Goal: Contribute content: Contribute content

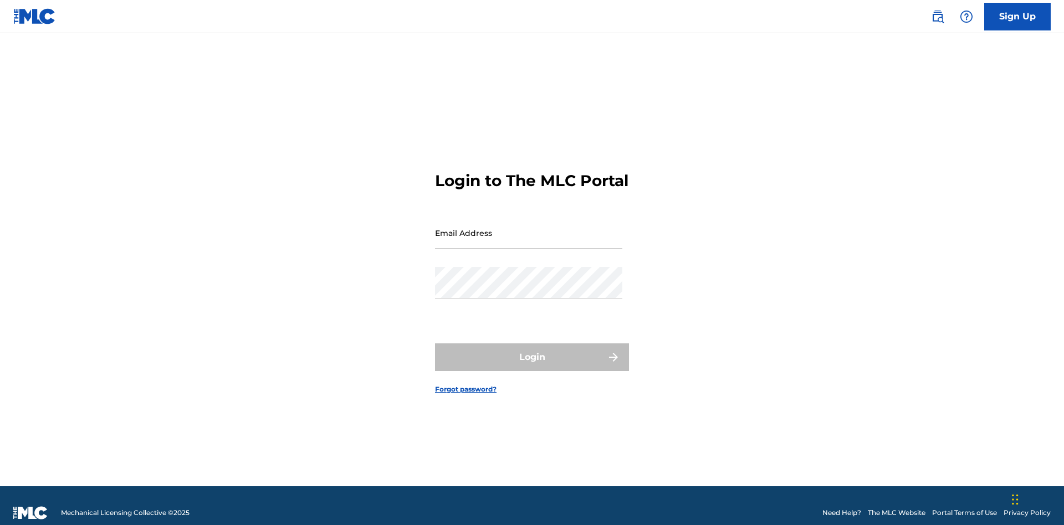
scroll to position [14, 0]
click at [528, 228] on input "Email Address" at bounding box center [528, 233] width 187 height 32
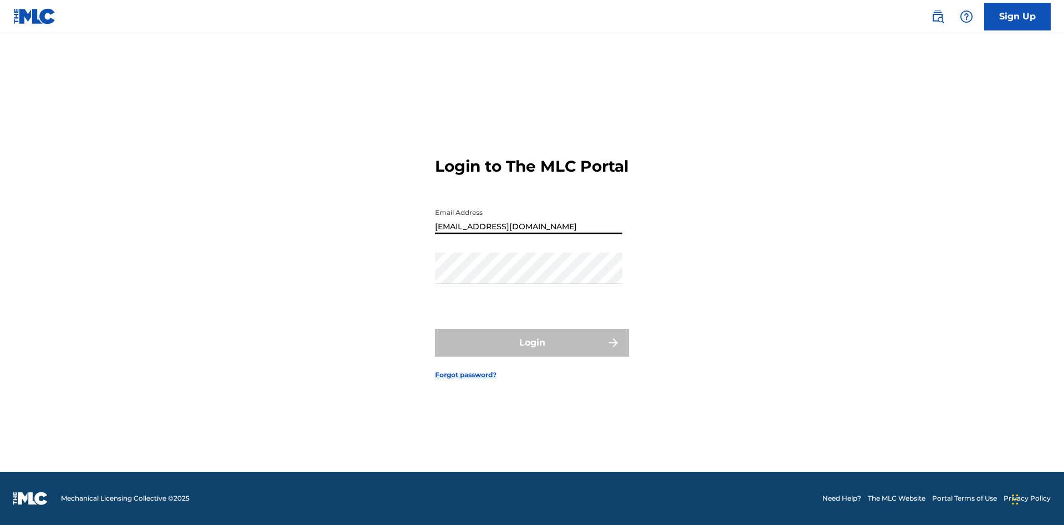
type input "[EMAIL_ADDRESS][DOMAIN_NAME]"
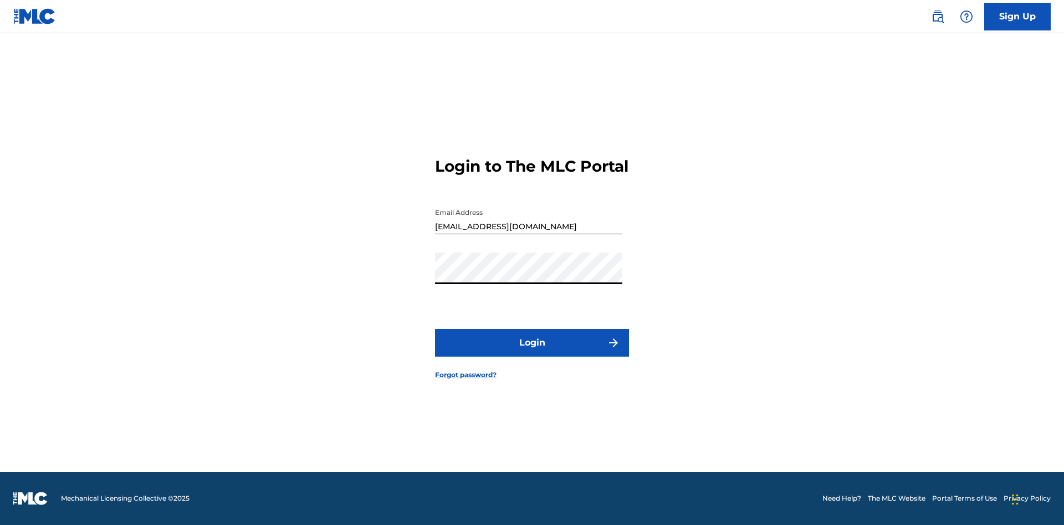
click at [532, 352] on button "Login" at bounding box center [532, 343] width 194 height 28
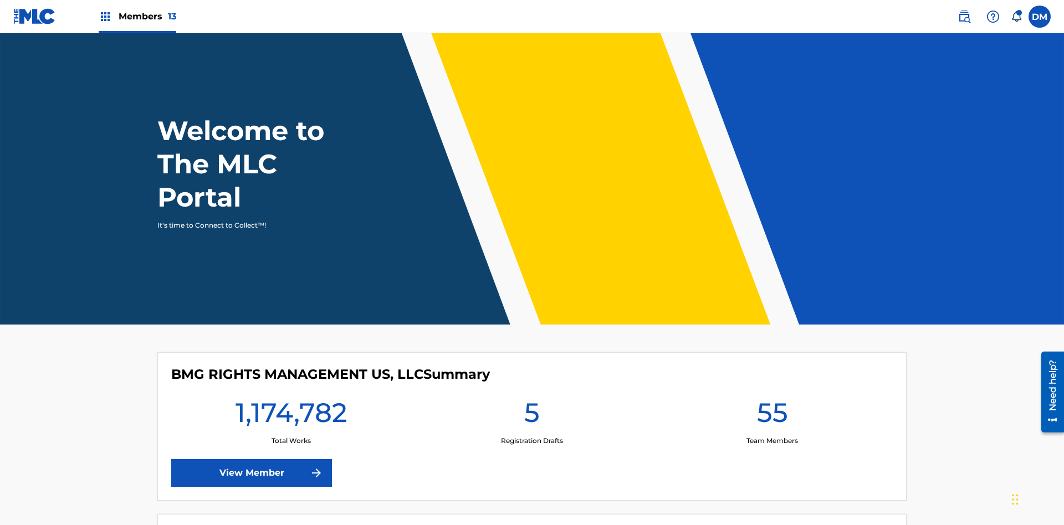
click at [137, 16] on span "Members 13" at bounding box center [148, 16] width 58 height 13
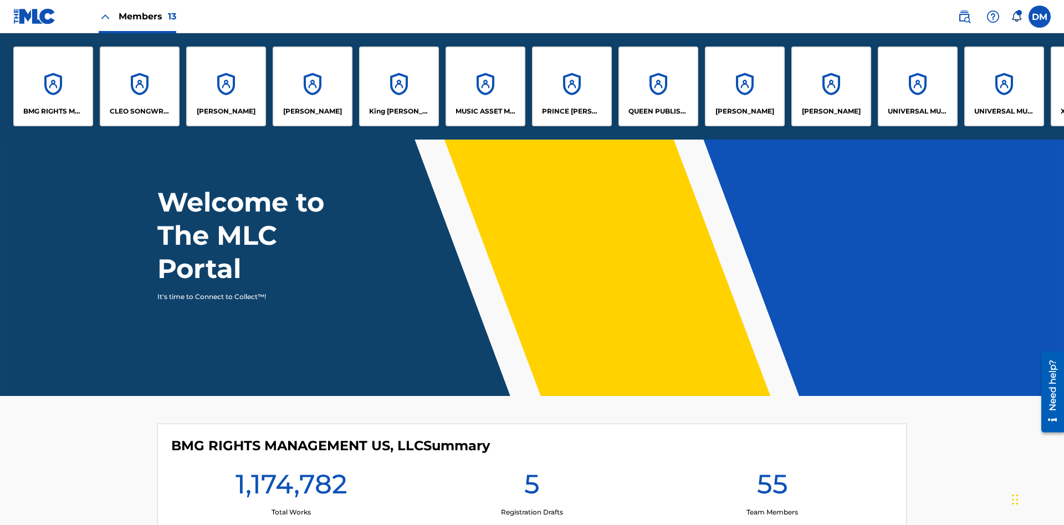
click at [917, 111] on p "UNIVERSAL MUSIC PUB GROUP" at bounding box center [917, 111] width 60 height 10
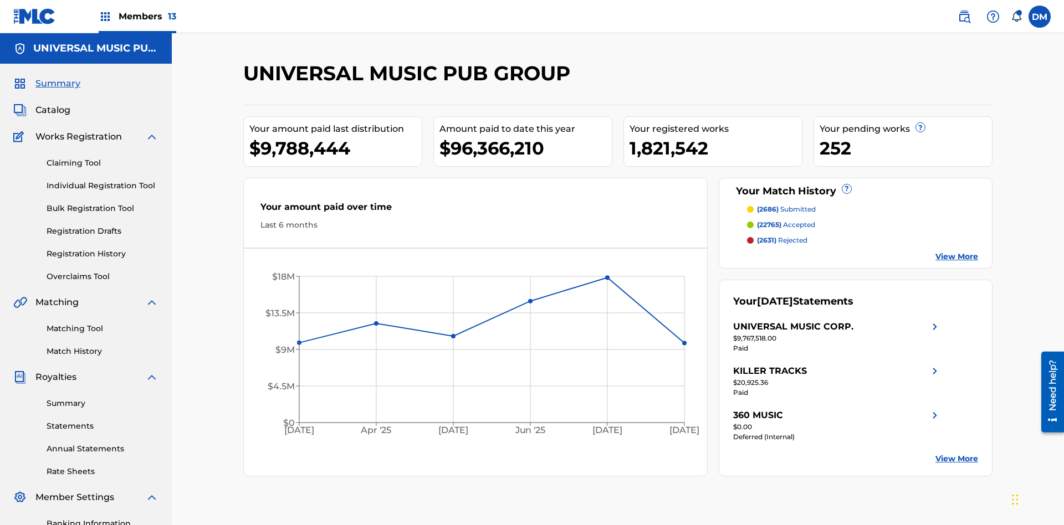
click at [102, 180] on link "Individual Registration Tool" at bounding box center [103, 186] width 112 height 12
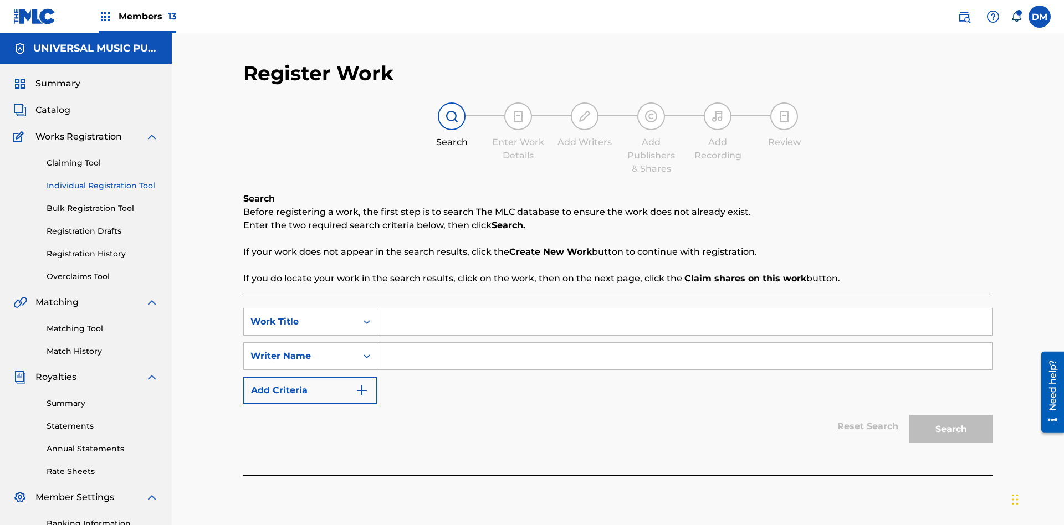
scroll to position [162, 0]
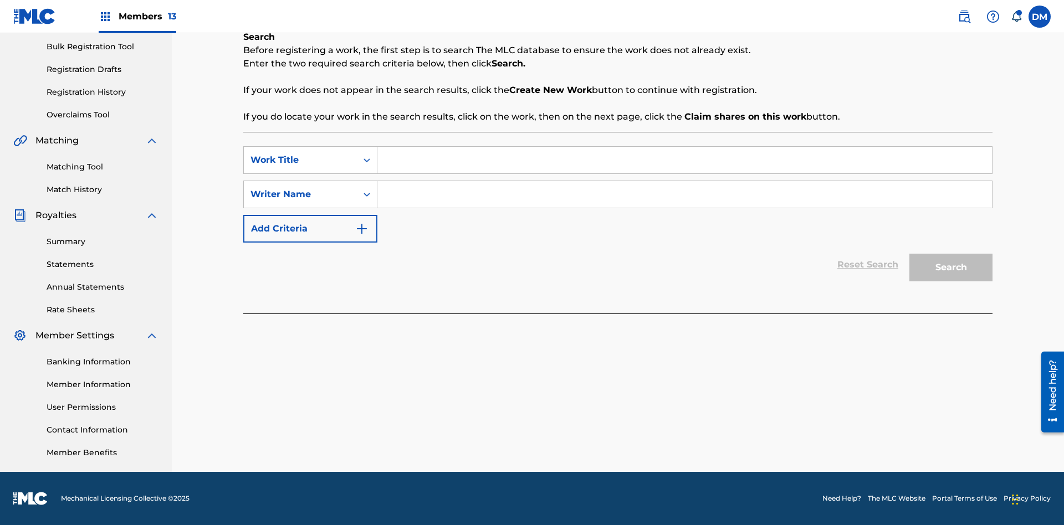
click at [684, 160] on input "Search Form" at bounding box center [684, 160] width 614 height 27
type input "Internal User Limitation Test Work"
click at [684, 194] on input "Search Form" at bounding box center [684, 194] width 614 height 27
type input "Test"
click at [951, 268] on button "Search" at bounding box center [950, 268] width 83 height 28
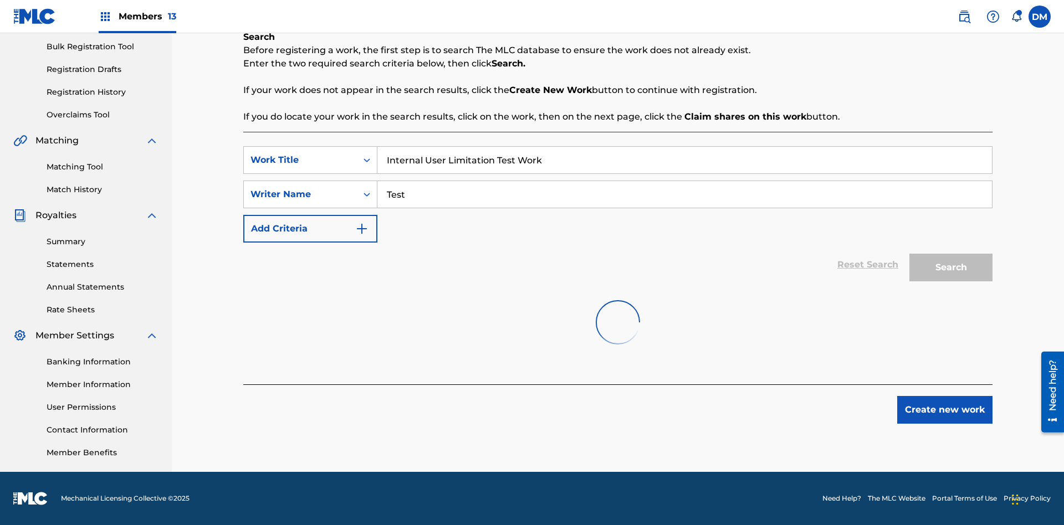
click at [944, 424] on button "Create new work" at bounding box center [944, 410] width 95 height 28
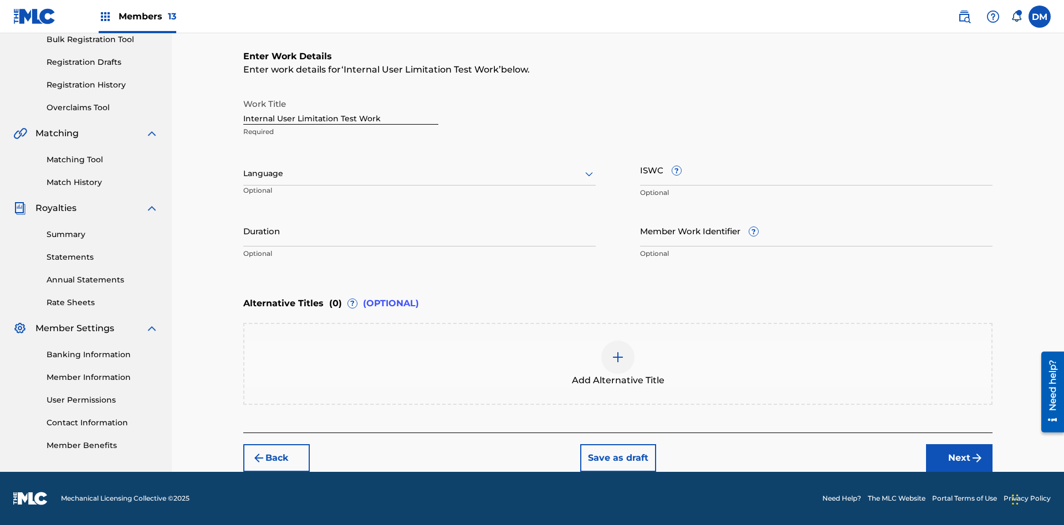
click at [341, 109] on input "Internal User Limitation Test Work" at bounding box center [340, 109] width 195 height 32
type input "Internal User Limitation Test Work"
click at [617, 458] on button "Save as draft" at bounding box center [618, 458] width 76 height 28
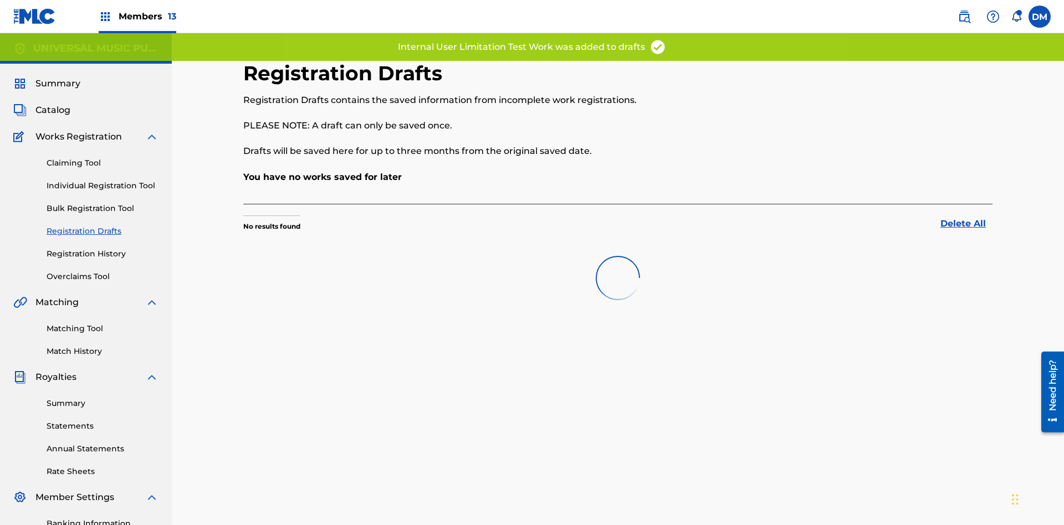
click at [1039, 16] on label at bounding box center [1039, 17] width 22 height 22
click at [1039, 17] on input "[PERSON_NAME] [PERSON_NAME] [PERSON_NAME][EMAIL_ADDRESS][DOMAIN_NAME] Notificat…" at bounding box center [1039, 17] width 0 height 0
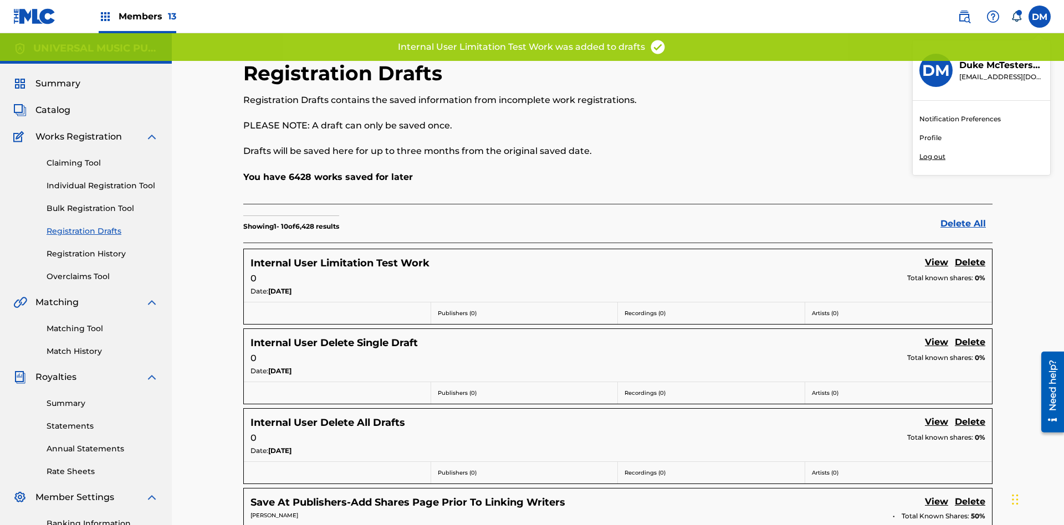
click at [932, 157] on p "Log out" at bounding box center [932, 157] width 26 height 10
click at [1039, 17] on input "[PERSON_NAME] [PERSON_NAME] [PERSON_NAME][EMAIL_ADDRESS][DOMAIN_NAME] Notificat…" at bounding box center [1039, 17] width 0 height 0
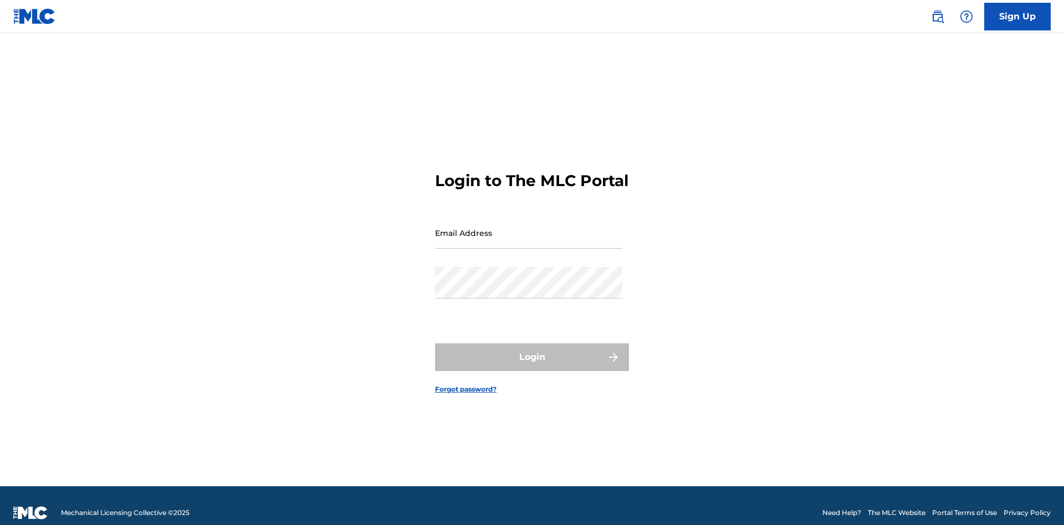
click at [528, 228] on input "Email Address" at bounding box center [528, 233] width 187 height 32
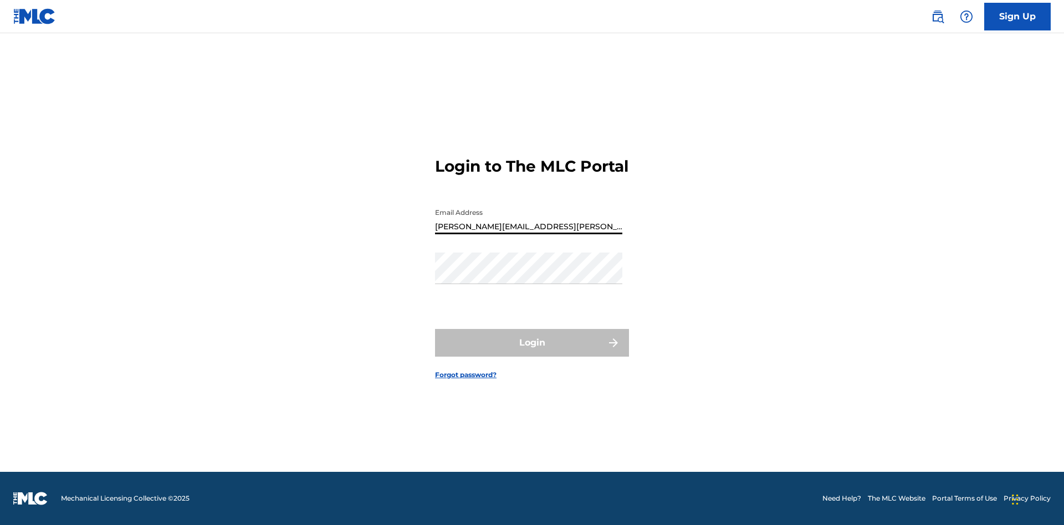
type input "Krystal.Ribble@themlc.com"
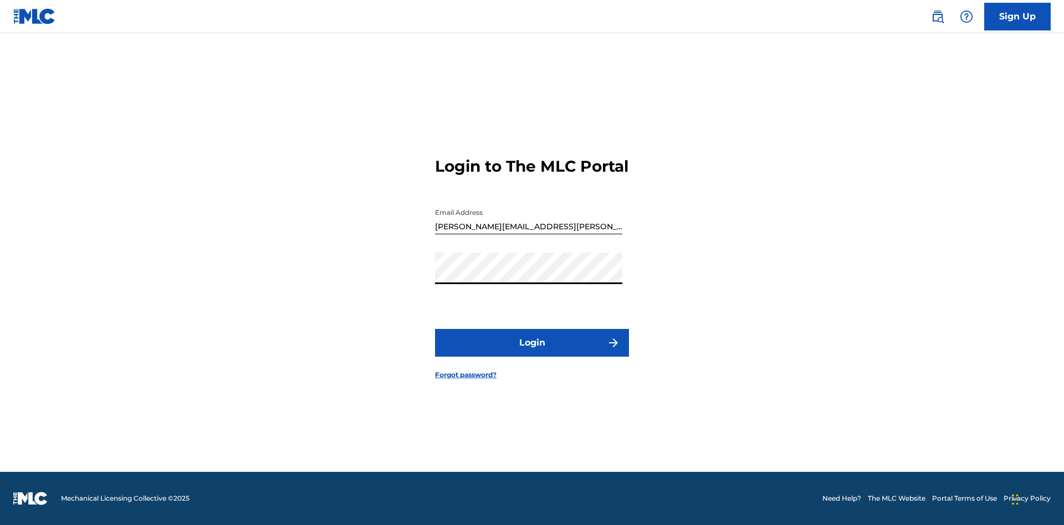
click at [532, 352] on button "Login" at bounding box center [532, 343] width 194 height 28
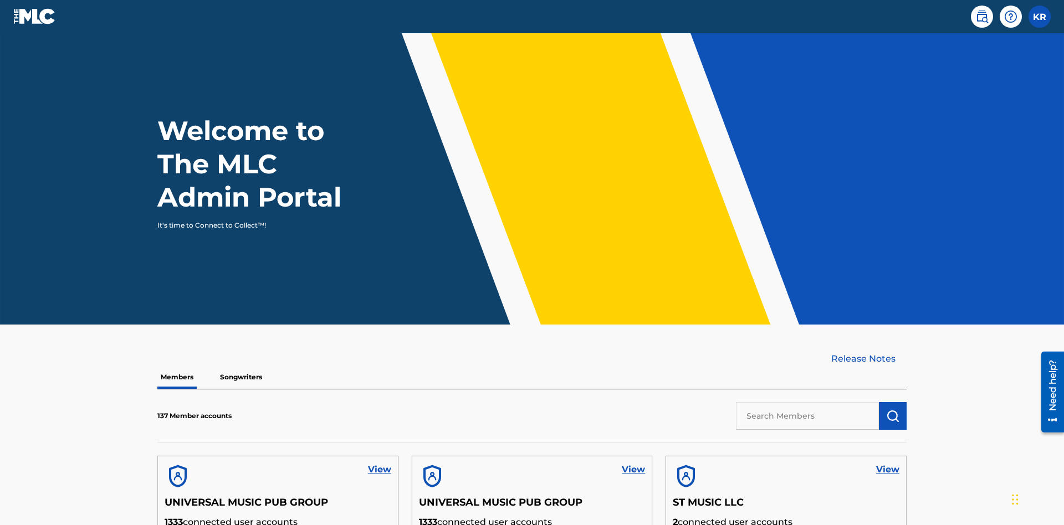
click at [807, 402] on input "text" at bounding box center [807, 416] width 143 height 28
click at [892, 409] on img "submit" at bounding box center [892, 415] width 13 height 13
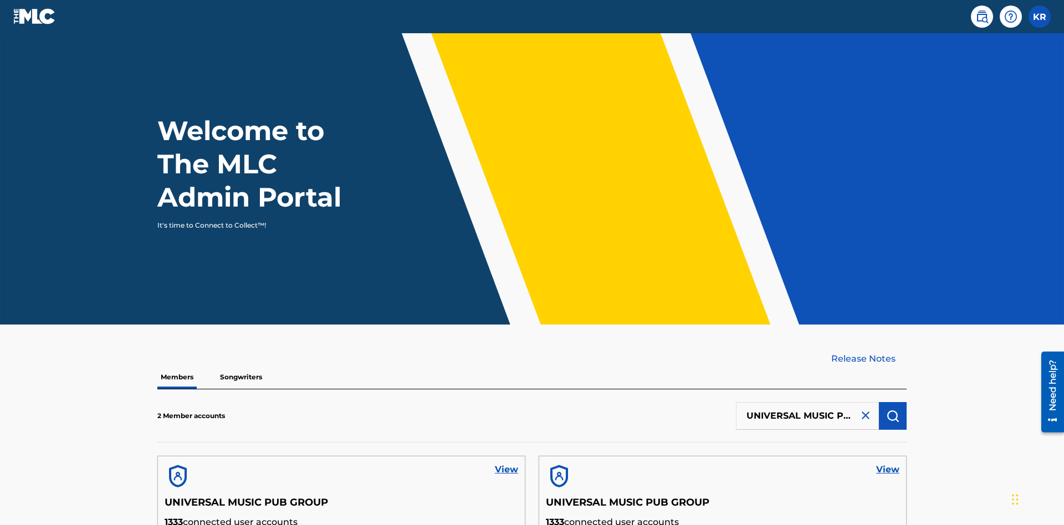
click at [506, 463] on link "View" at bounding box center [506, 469] width 23 height 13
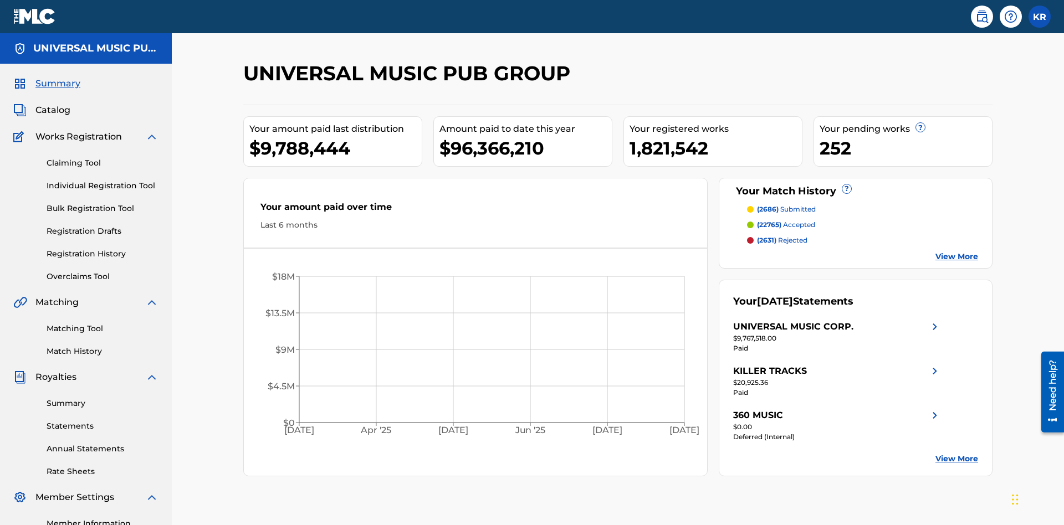
click at [102, 225] on link "Registration Drafts" at bounding box center [103, 231] width 112 height 12
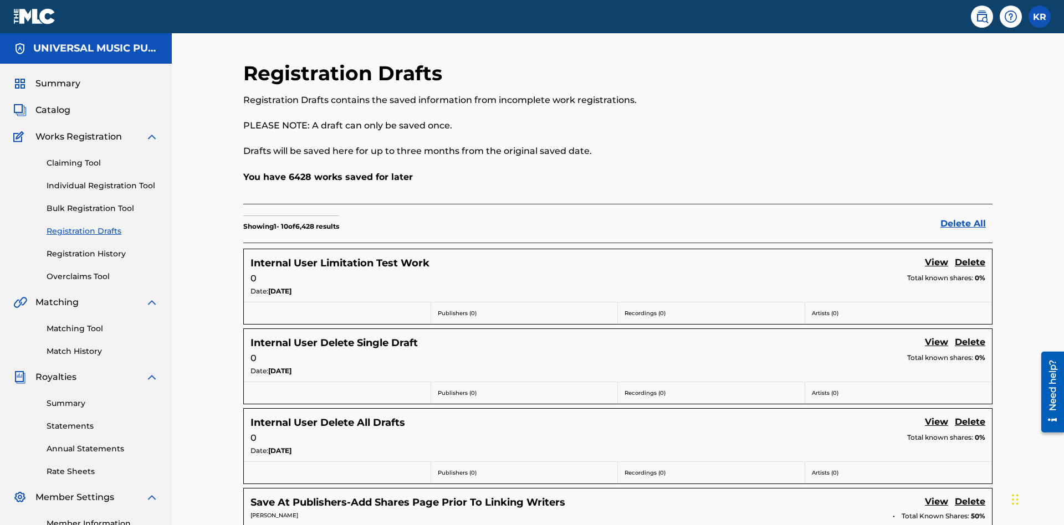
click at [936, 256] on link "View" at bounding box center [935, 263] width 23 height 15
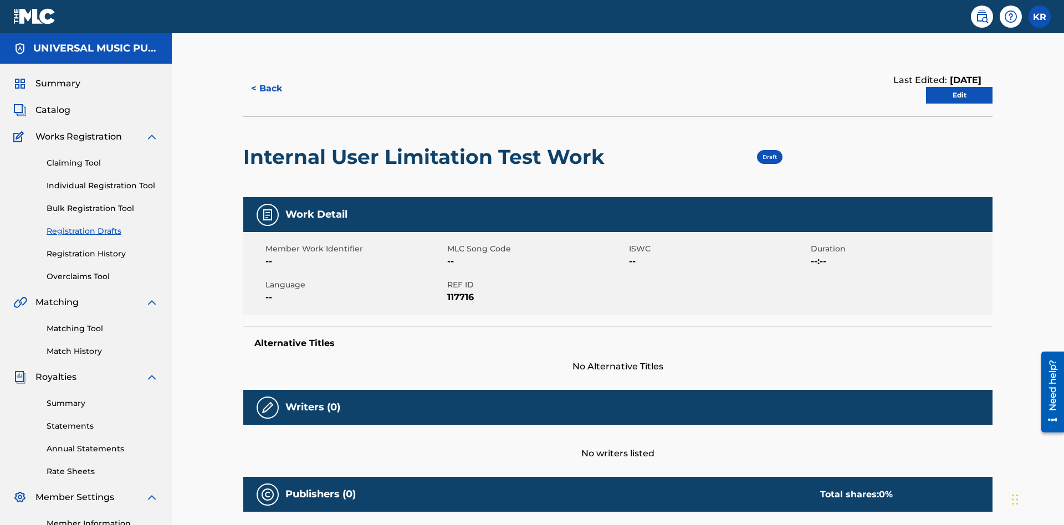
click at [959, 87] on link "Edit" at bounding box center [959, 95] width 66 height 17
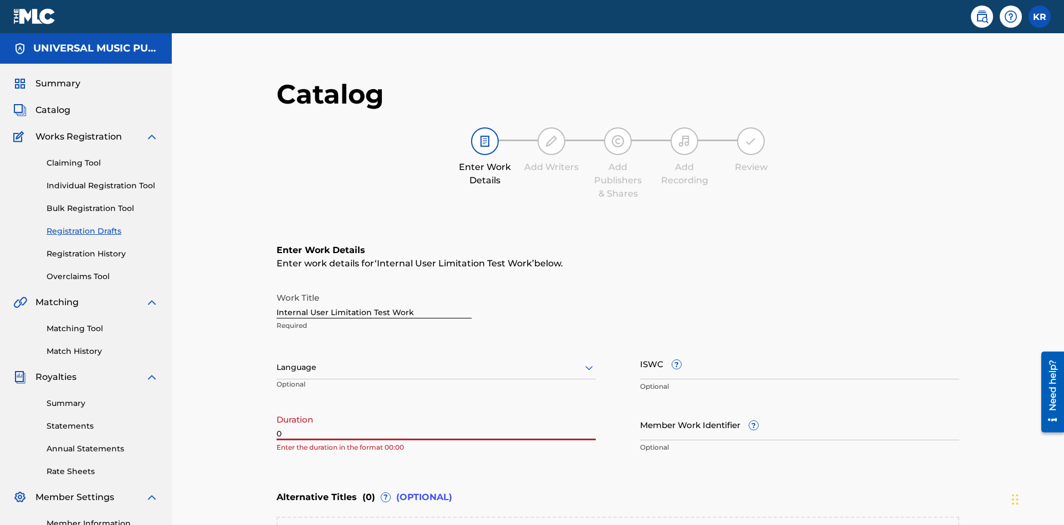
click at [276, 409] on input "0" at bounding box center [435, 425] width 319 height 32
type input "00:00"
click at [582, 361] on icon at bounding box center [588, 367] width 13 height 13
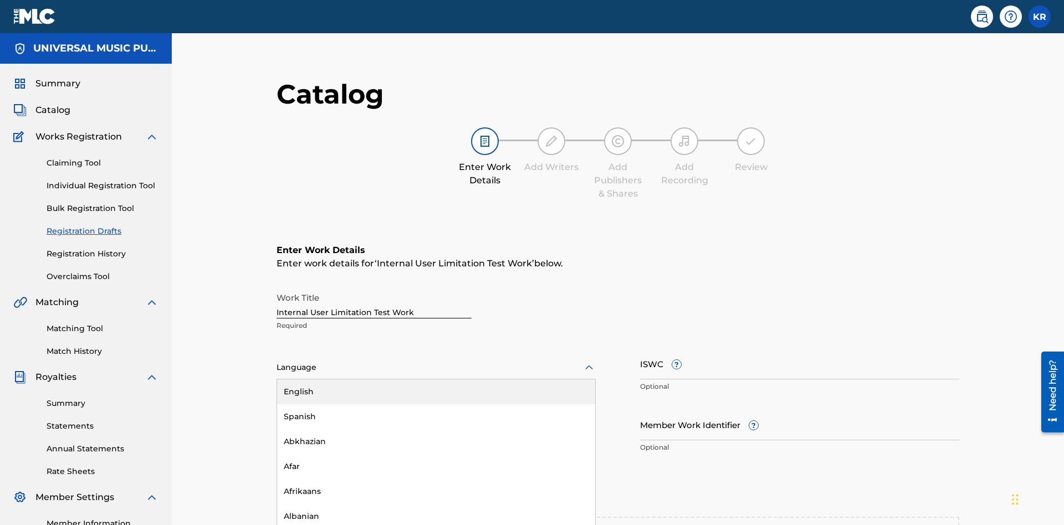
click at [277, 404] on div "Spanish" at bounding box center [436, 416] width 318 height 25
click at [640, 409] on input "Member Work Identifier ?" at bounding box center [799, 425] width 319 height 32
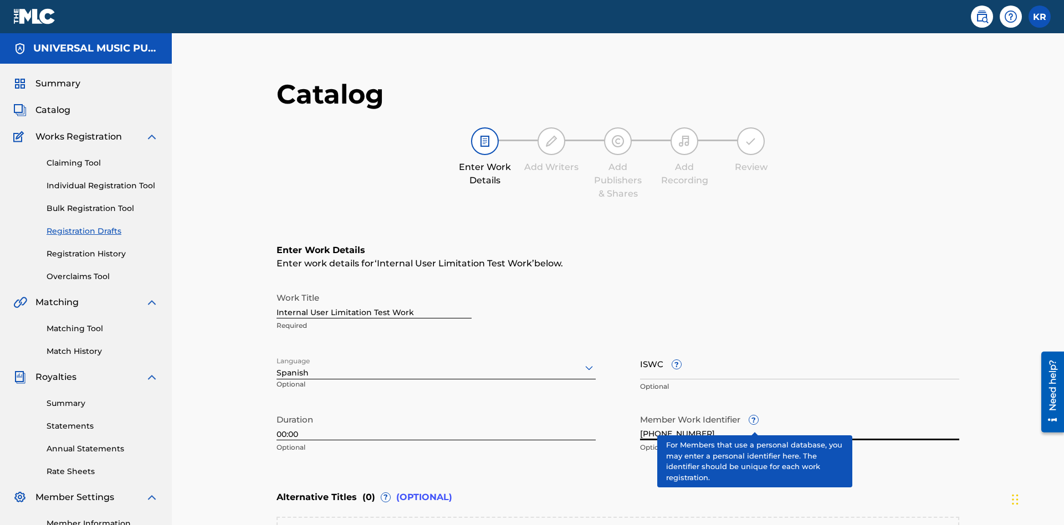
type input "2025.08.27.04"
click at [640, 348] on input "ISWC ?" at bounding box center [799, 364] width 319 height 32
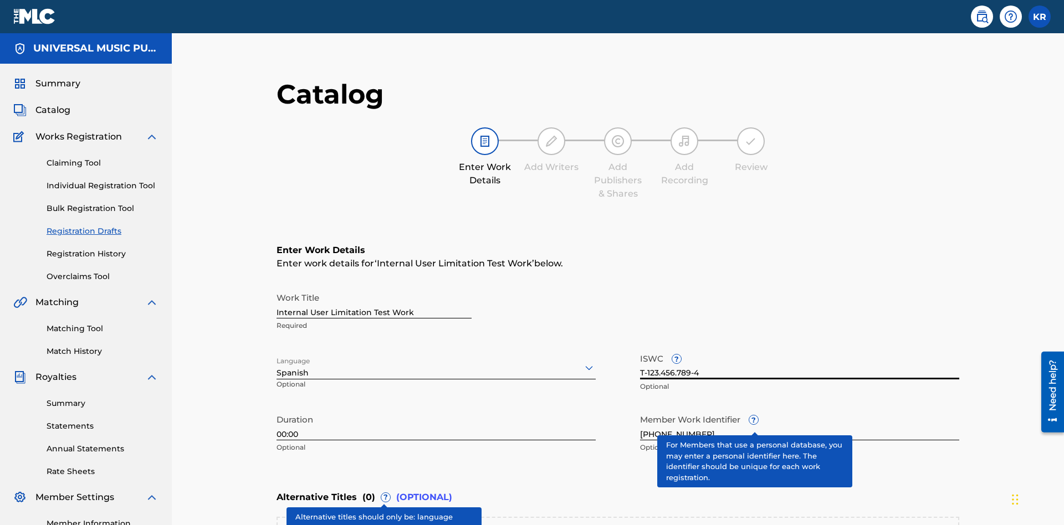
type input "T-123.456.789-4"
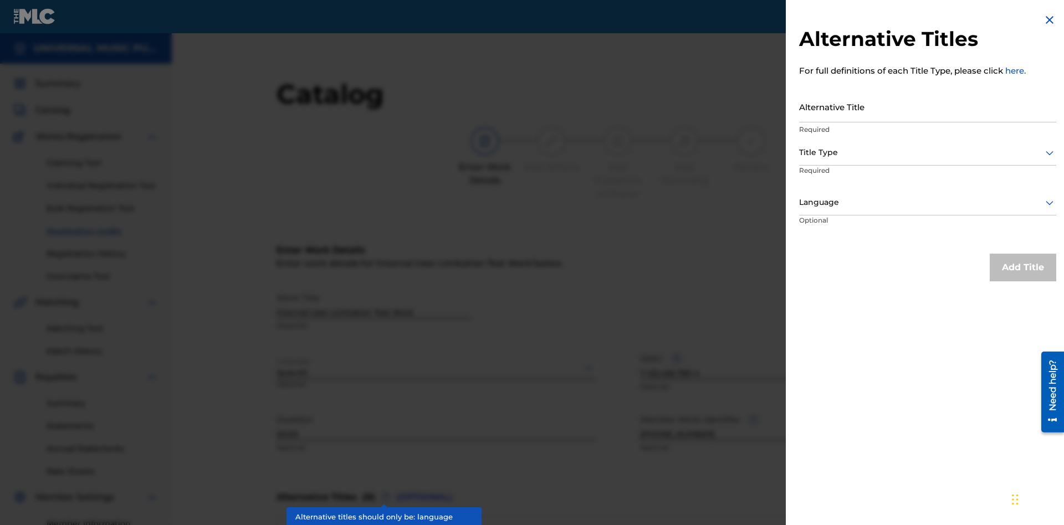
click at [927, 106] on input "Alternative Title" at bounding box center [927, 107] width 257 height 32
click at [927, 152] on div at bounding box center [927, 153] width 257 height 14
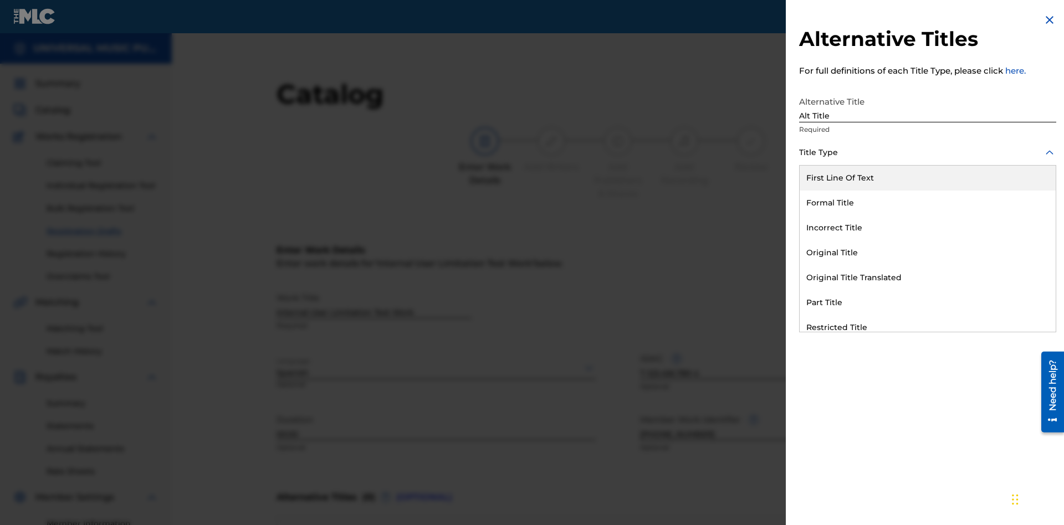
click at [927, 253] on div "Original Title" at bounding box center [927, 252] width 256 height 25
click at [927, 202] on div at bounding box center [927, 203] width 257 height 14
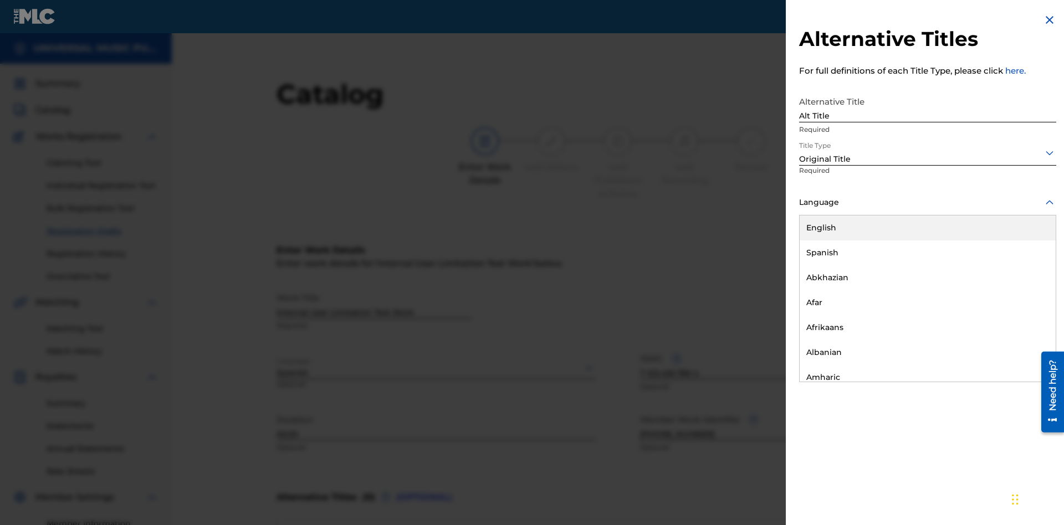
click at [1023, 267] on button "Add Title" at bounding box center [1022, 268] width 66 height 28
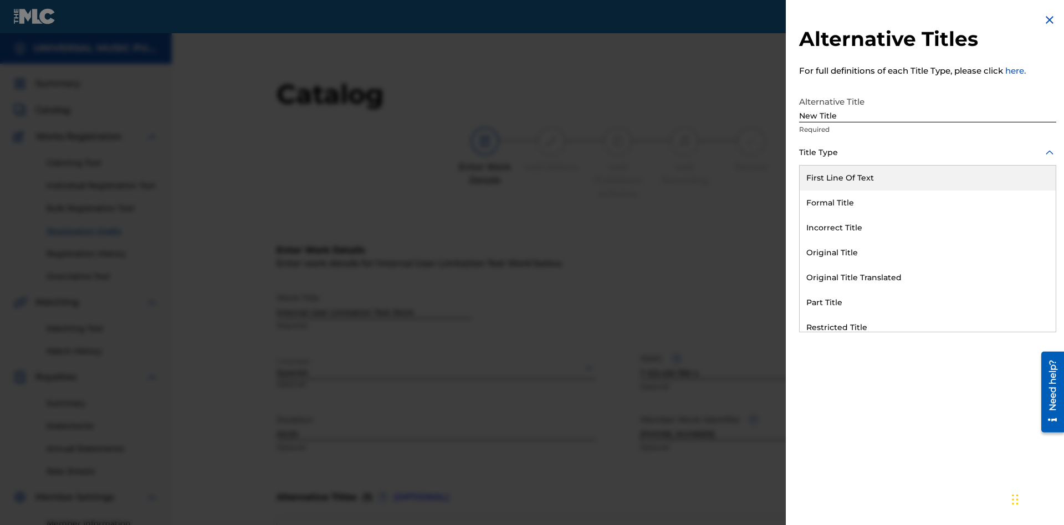
click at [927, 228] on div "Incorrect Title" at bounding box center [927, 227] width 256 height 25
click at [927, 202] on div at bounding box center [927, 203] width 257 height 14
click at [1023, 267] on button "Add Title" at bounding box center [1022, 268] width 66 height 28
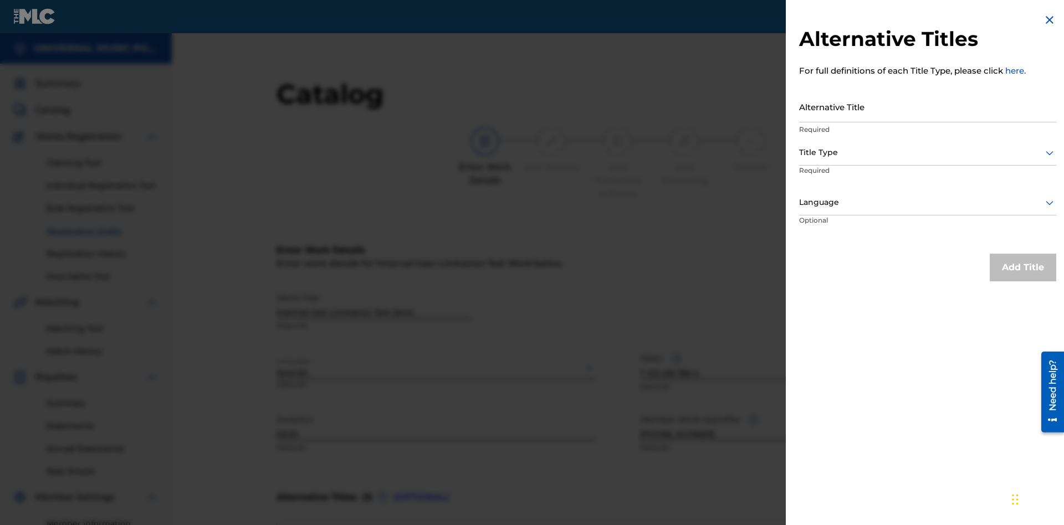
click at [927, 106] on input "Alternative Title" at bounding box center [927, 107] width 257 height 32
type input "Final Title"
click at [927, 152] on div at bounding box center [927, 153] width 257 height 14
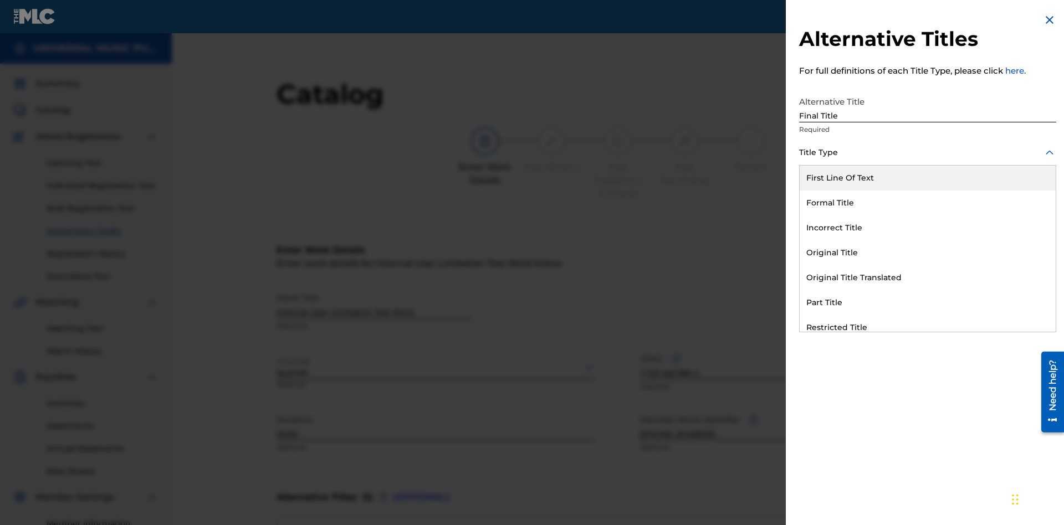
click at [927, 302] on div "Part Title" at bounding box center [927, 302] width 256 height 25
click at [927, 202] on div at bounding box center [927, 203] width 257 height 14
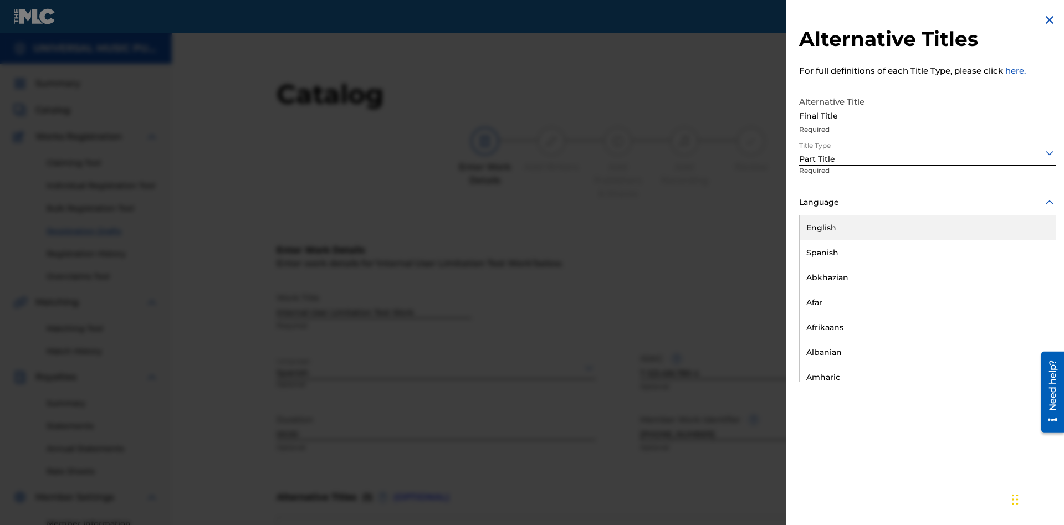
click at [1023, 267] on button "Add Title" at bounding box center [1022, 268] width 66 height 28
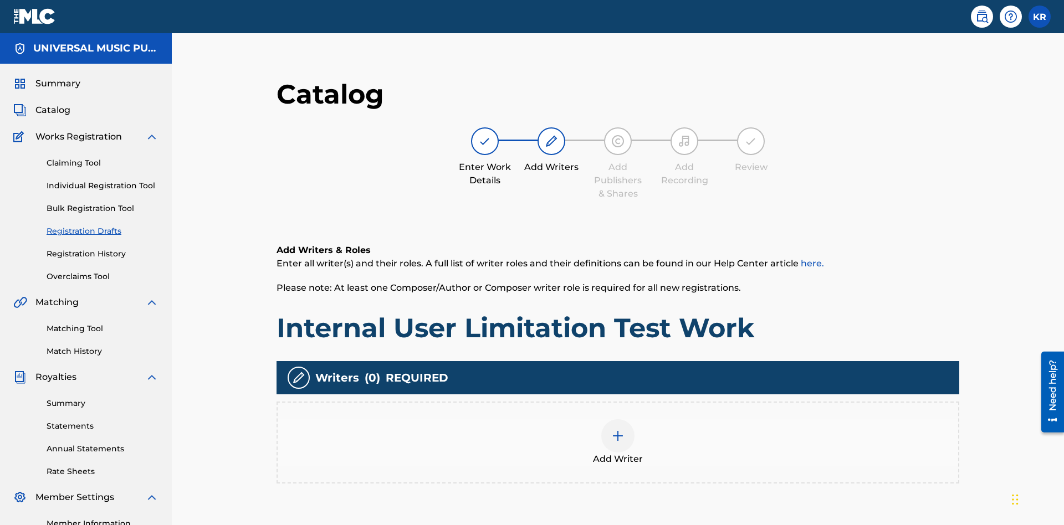
click at [611, 429] on img at bounding box center [617, 435] width 13 height 13
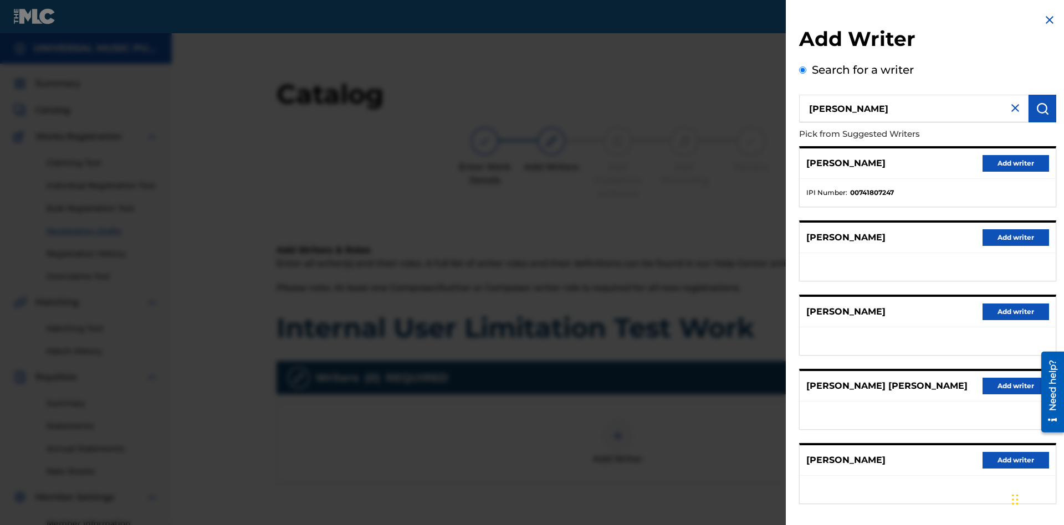
click at [1015, 163] on button "Add writer" at bounding box center [1015, 163] width 66 height 17
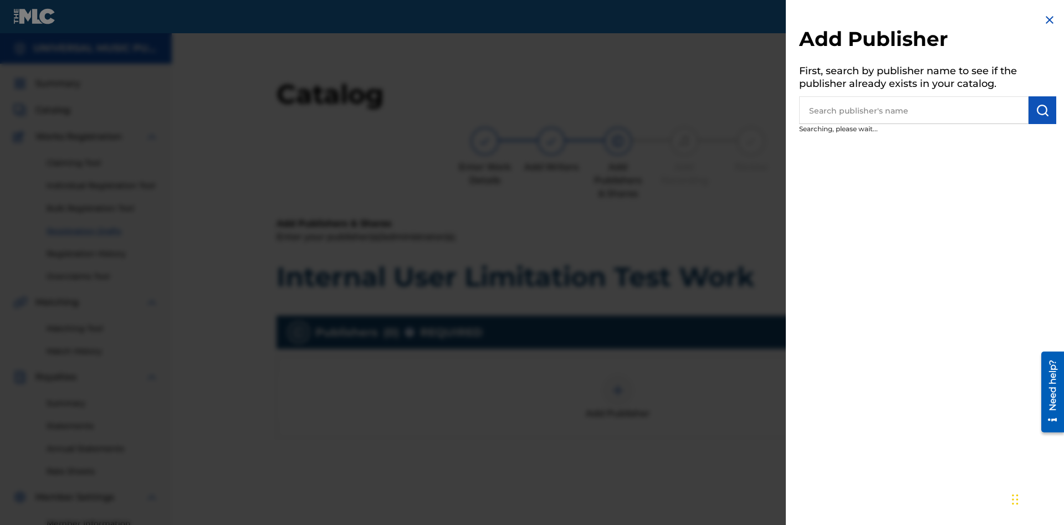
click at [913, 110] on input "text" at bounding box center [913, 110] width 229 height 28
click at [1042, 110] on img "submit" at bounding box center [1041, 110] width 13 height 13
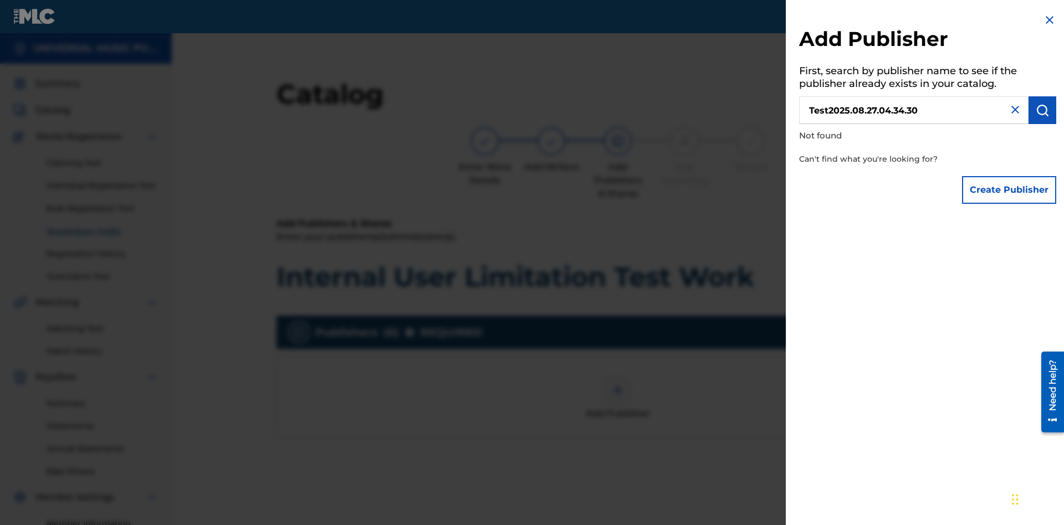
click at [1009, 189] on button "Create Publisher" at bounding box center [1009, 190] width 94 height 28
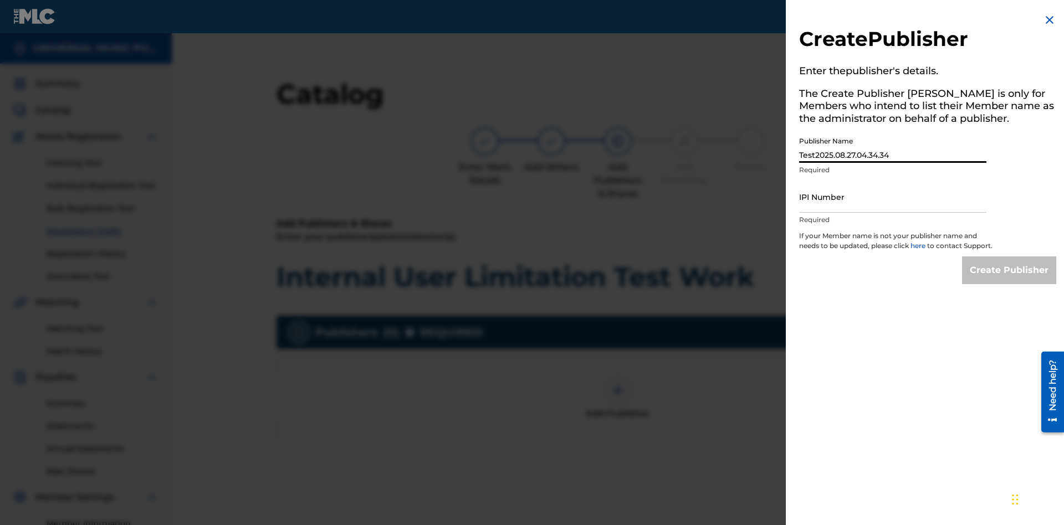
click at [892, 197] on input "IPI Number" at bounding box center [892, 197] width 187 height 32
click at [1009, 280] on input "Create Publisher" at bounding box center [1009, 270] width 94 height 28
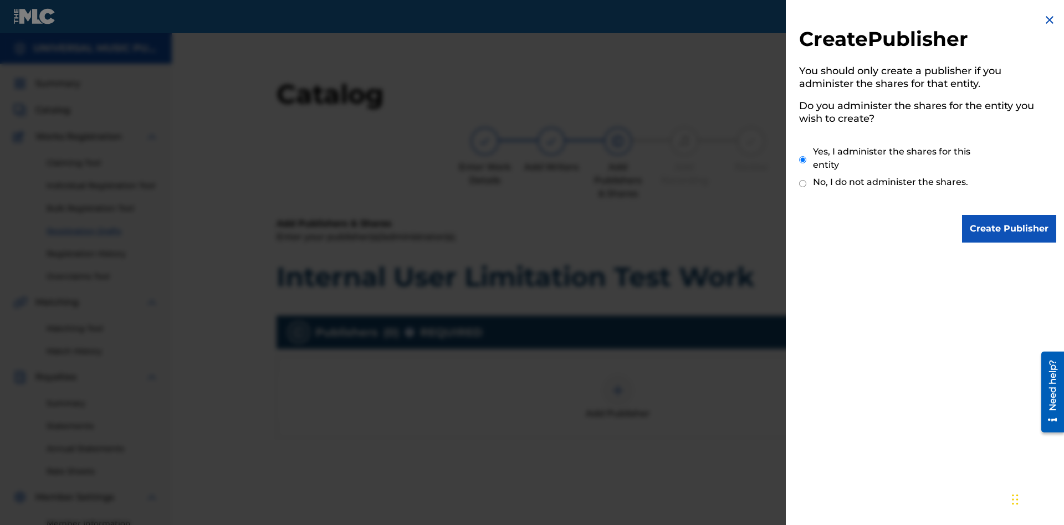
click at [1009, 229] on input "Create Publisher" at bounding box center [1009, 229] width 94 height 28
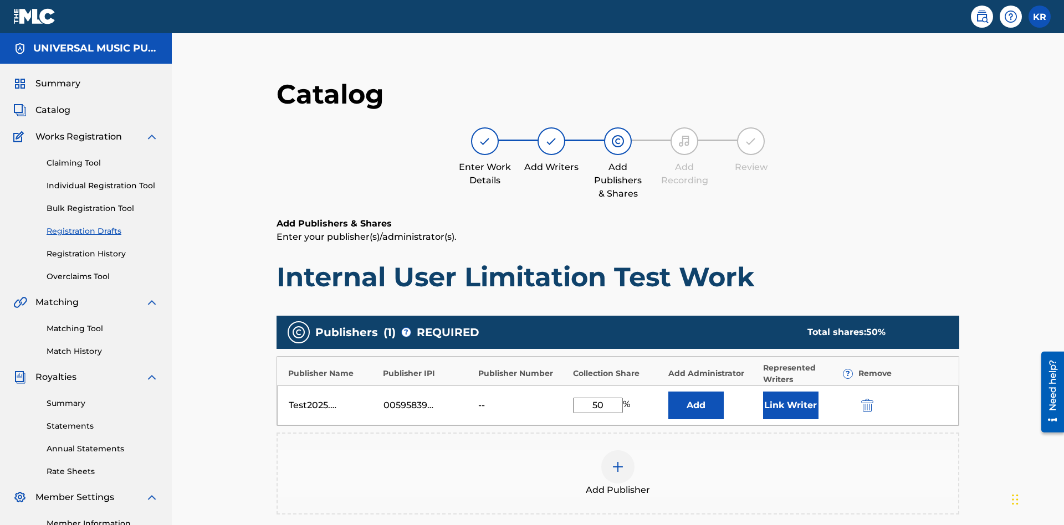
scroll to position [184, 276]
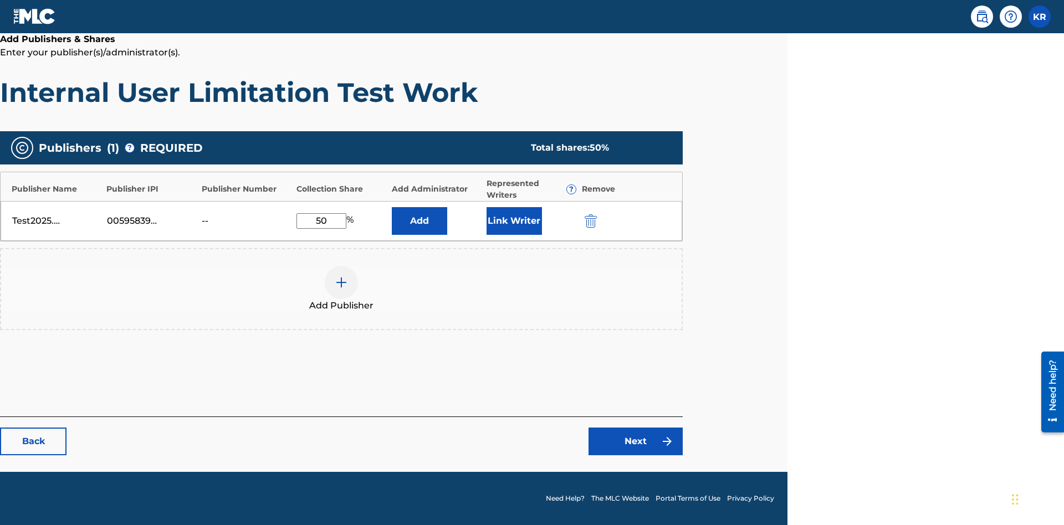
type input "50"
click at [513, 220] on button "Link Writer" at bounding box center [513, 221] width 55 height 28
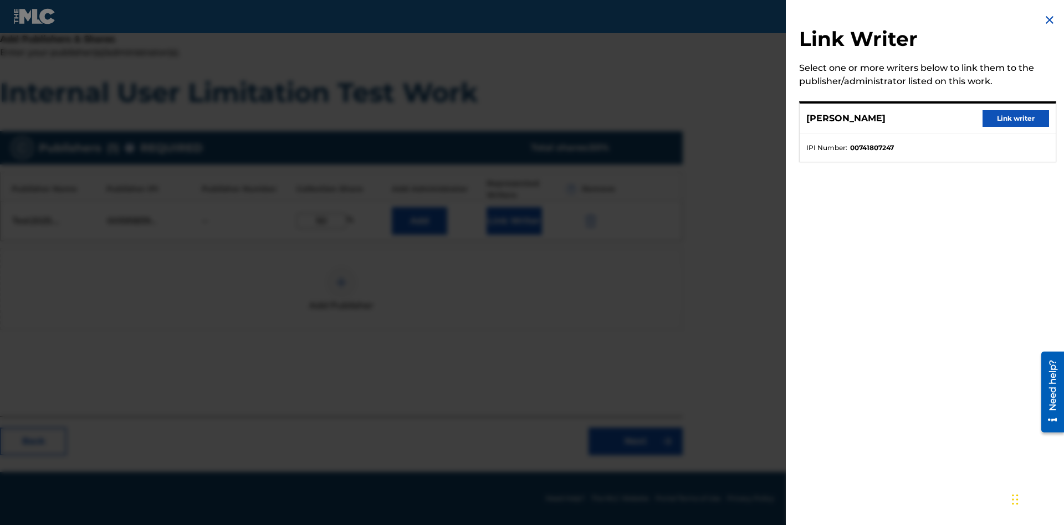
click at [1015, 119] on button "Link writer" at bounding box center [1015, 118] width 66 height 17
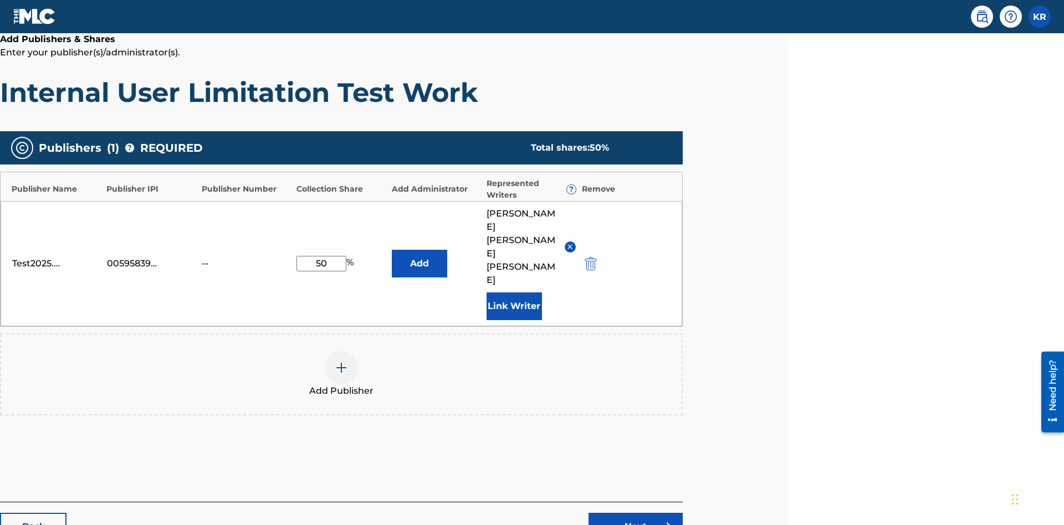
click at [513, 292] on button "Link Writer" at bounding box center [513, 306] width 55 height 28
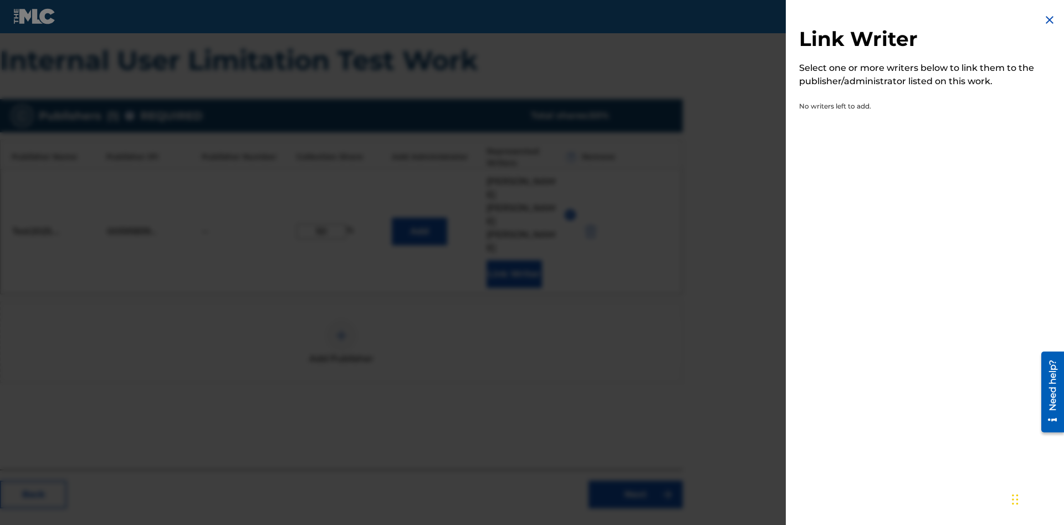
click at [1049, 20] on img at bounding box center [1048, 19] width 13 height 13
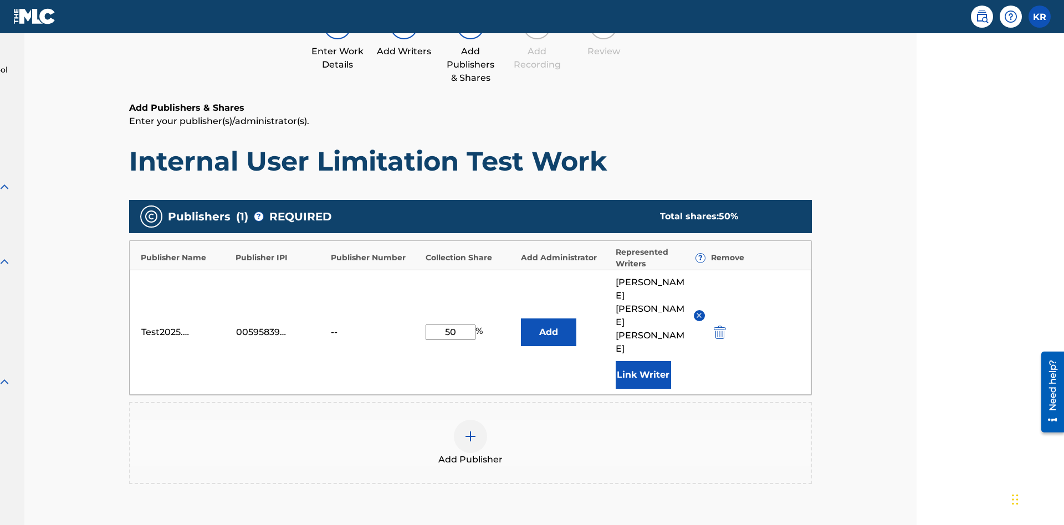
click at [521, 318] on button "Add" at bounding box center [548, 332] width 55 height 28
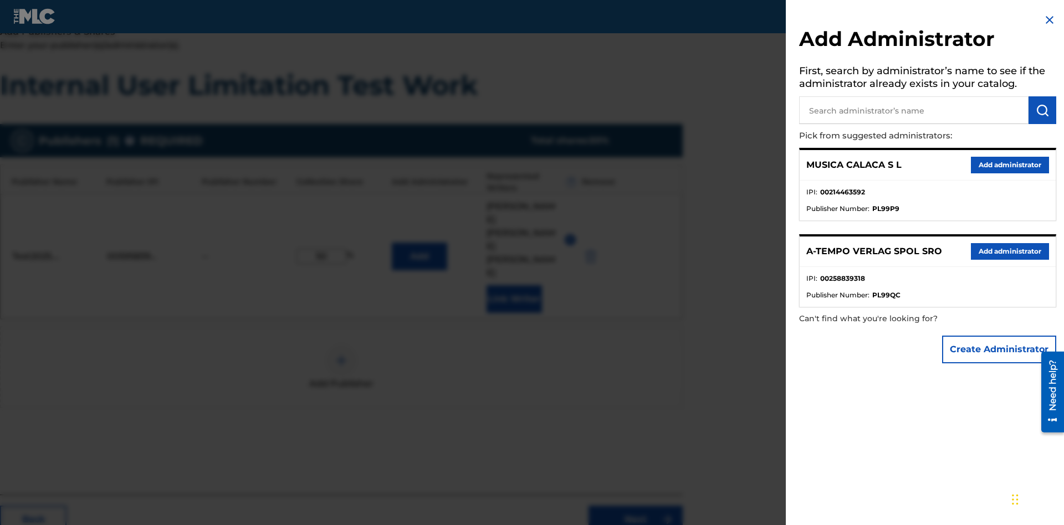
click at [913, 110] on input "text" at bounding box center [913, 110] width 229 height 28
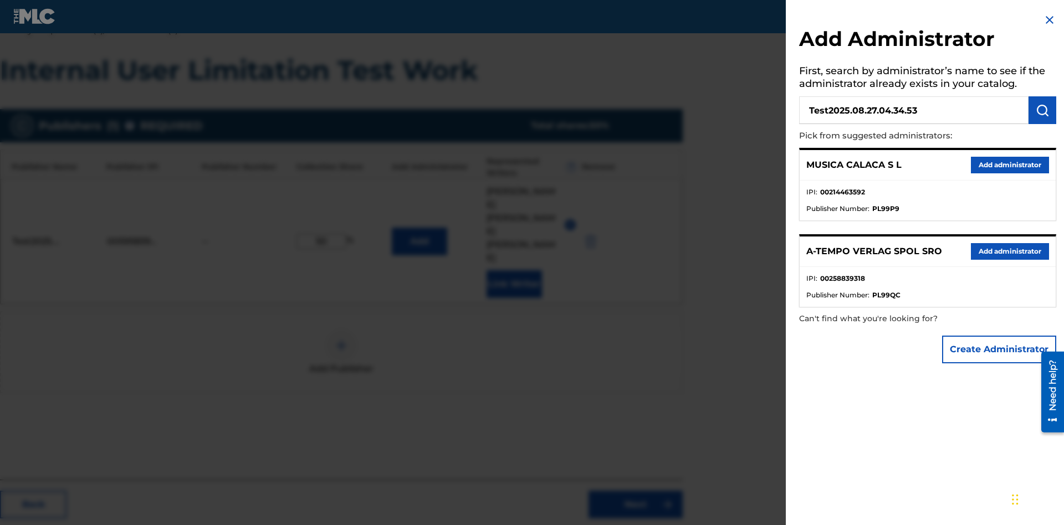
type input "Test2025.08.27.04.34.53"
click at [1042, 110] on img "submit" at bounding box center [1041, 110] width 13 height 13
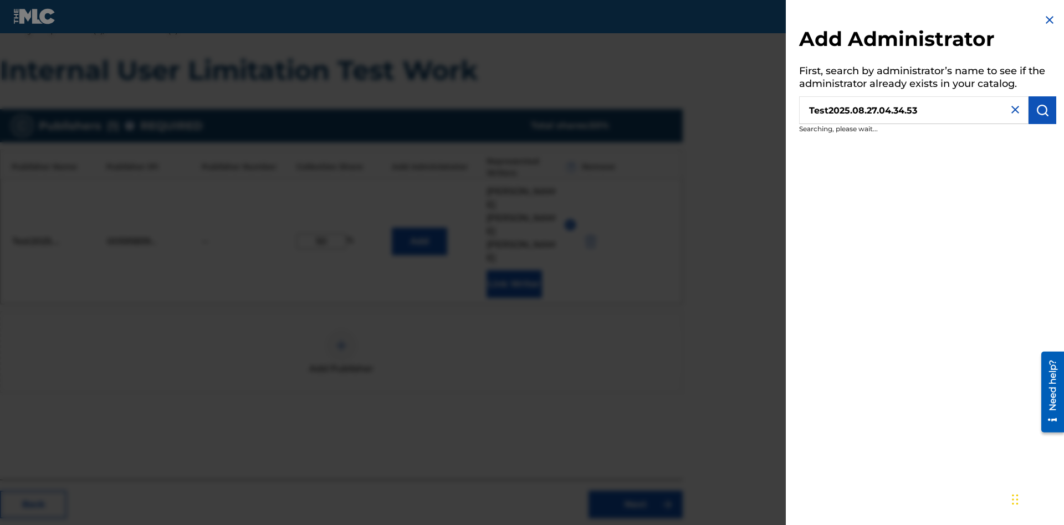
scroll to position [217, 276]
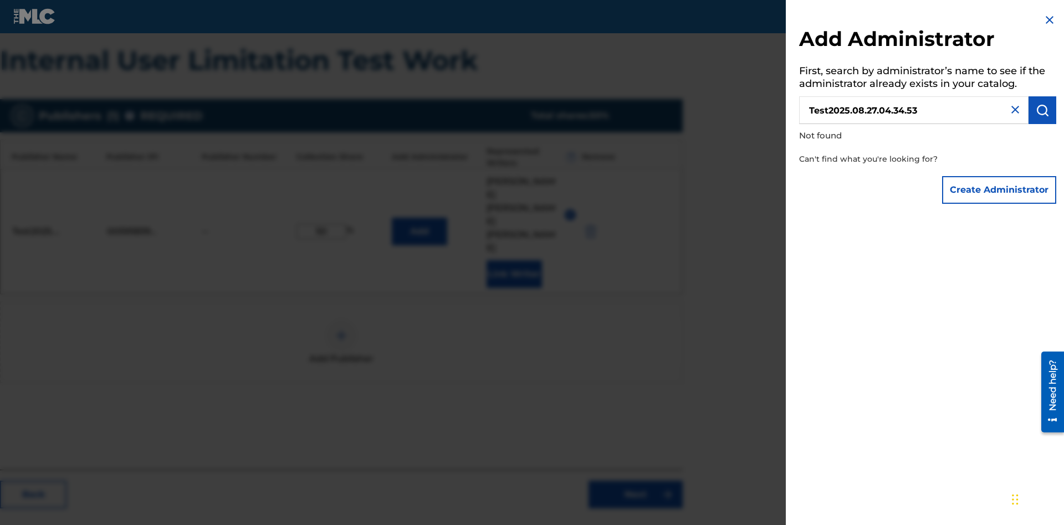
click at [999, 189] on button "Create Administrator" at bounding box center [999, 190] width 114 height 28
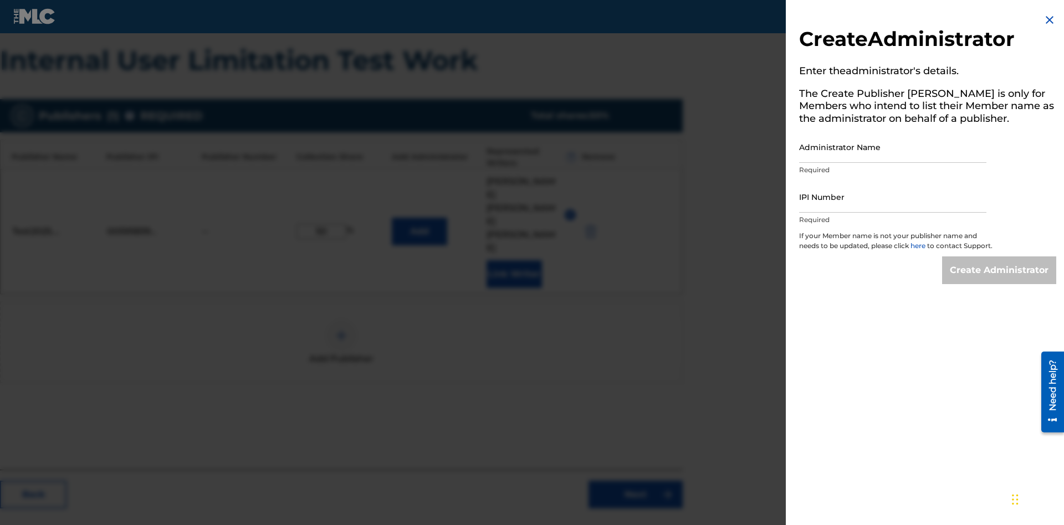
click at [892, 147] on input "Administrator Name" at bounding box center [892, 147] width 187 height 32
type input "Test2025.08.27.04.34.57"
click at [892, 197] on input "IPI Number" at bounding box center [892, 197] width 187 height 32
type input "00595839777"
click at [999, 280] on input "Create Administrator" at bounding box center [999, 270] width 114 height 28
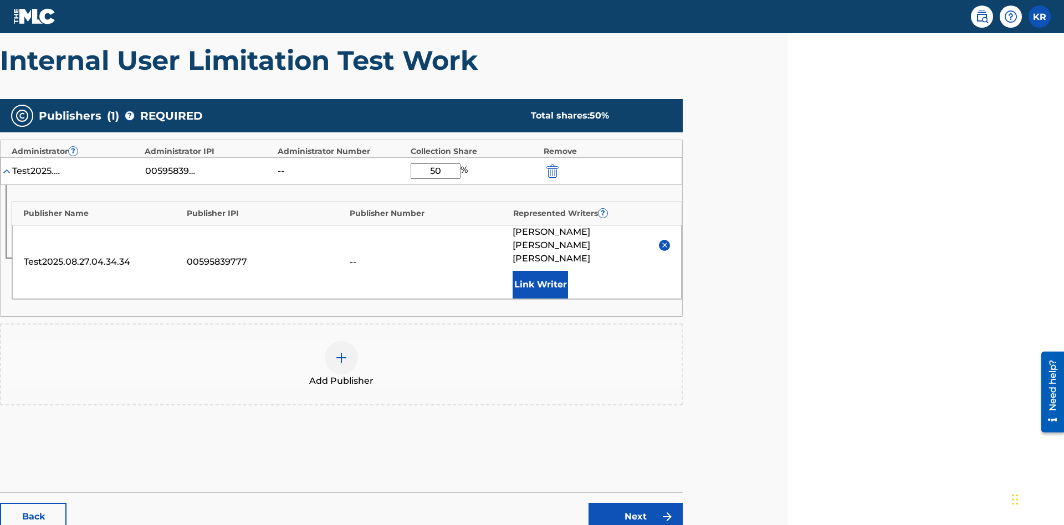
scroll to position [265, 276]
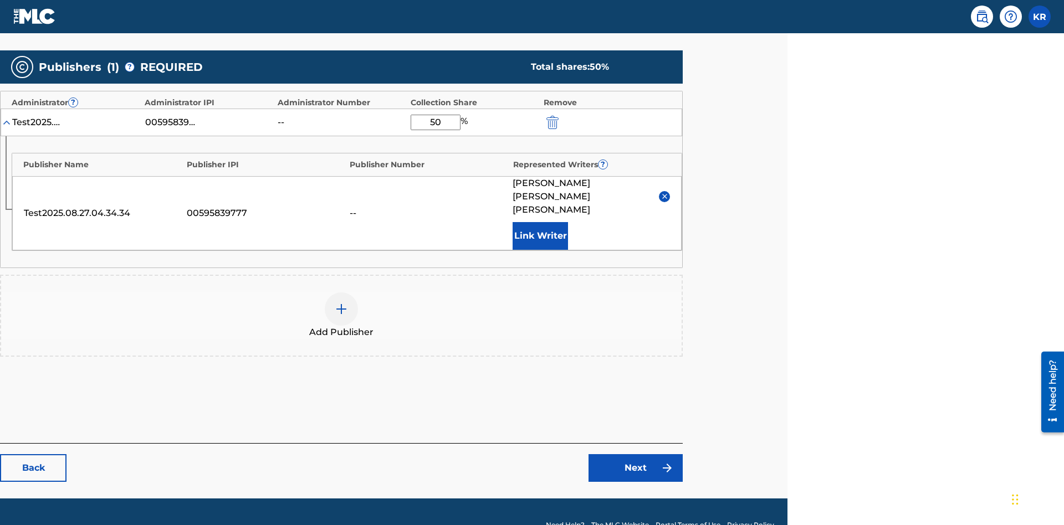
click at [635, 454] on link "Next" at bounding box center [635, 468] width 94 height 28
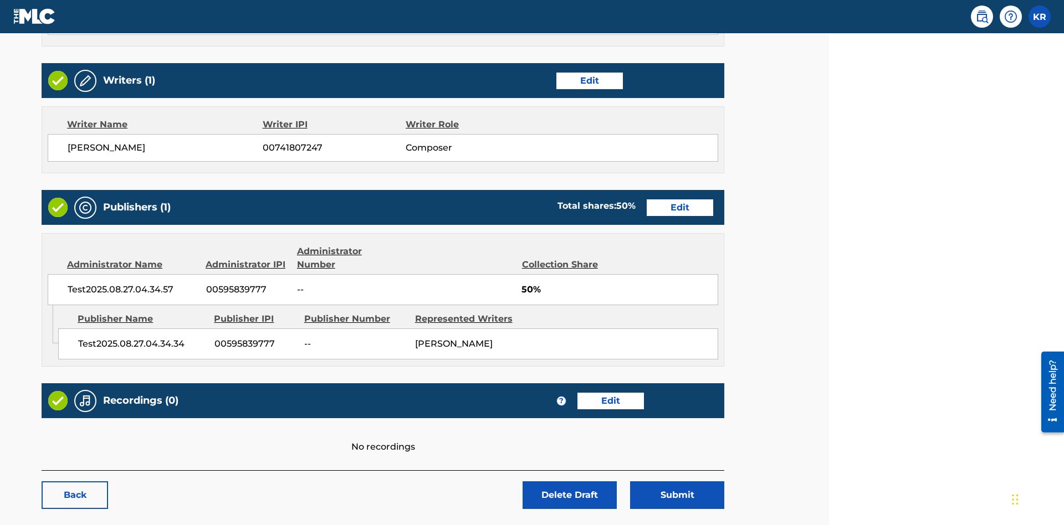
click at [577, 393] on link "Edit" at bounding box center [610, 401] width 66 height 17
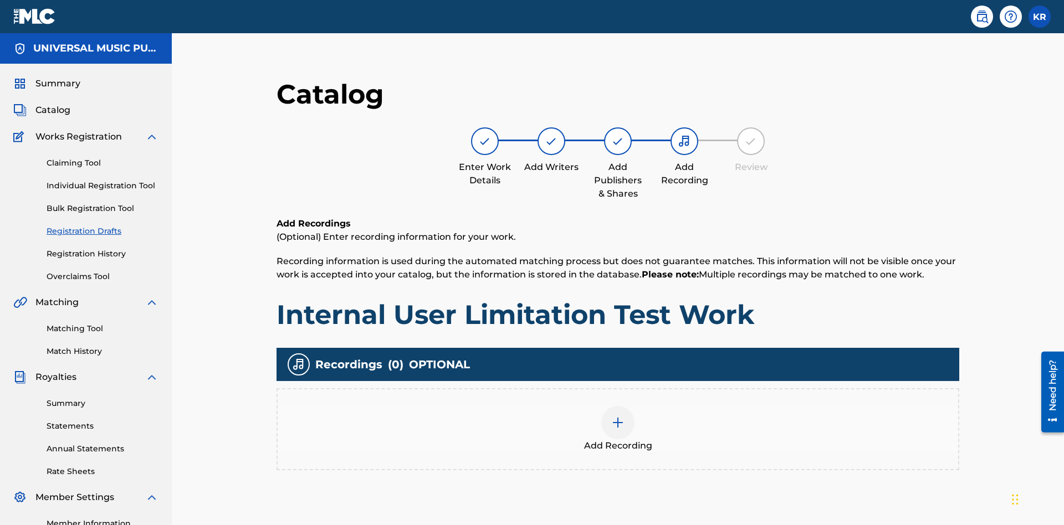
click at [611, 416] on img at bounding box center [617, 422] width 13 height 13
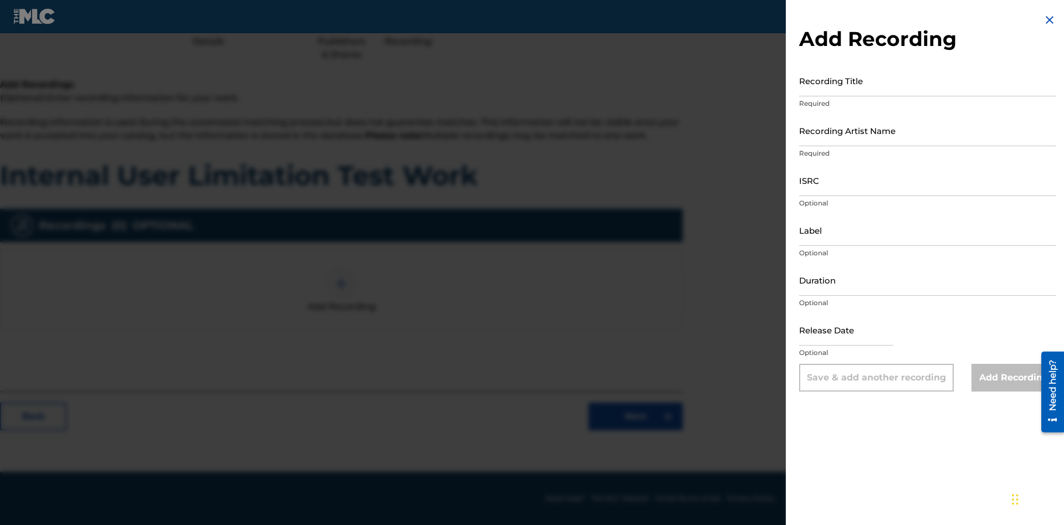
click at [927, 80] on input "Recording Title" at bounding box center [927, 81] width 257 height 32
type input "Best Song Ever"
click at [927, 130] on input "Recording Artist Name" at bounding box center [927, 131] width 257 height 32
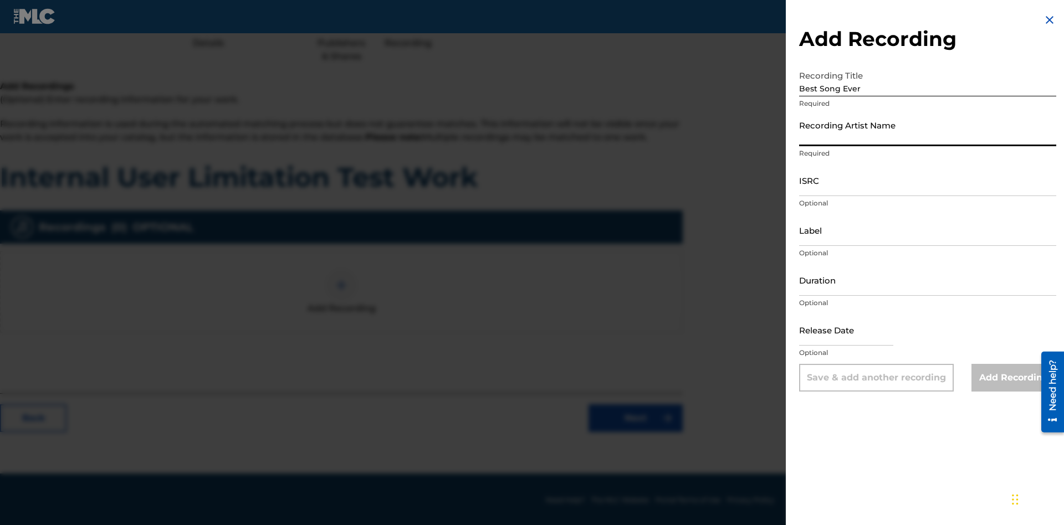
scroll to position [139, 276]
type input "Joe Lewis"
click at [927, 180] on input "ISRC" at bounding box center [927, 181] width 257 height 32
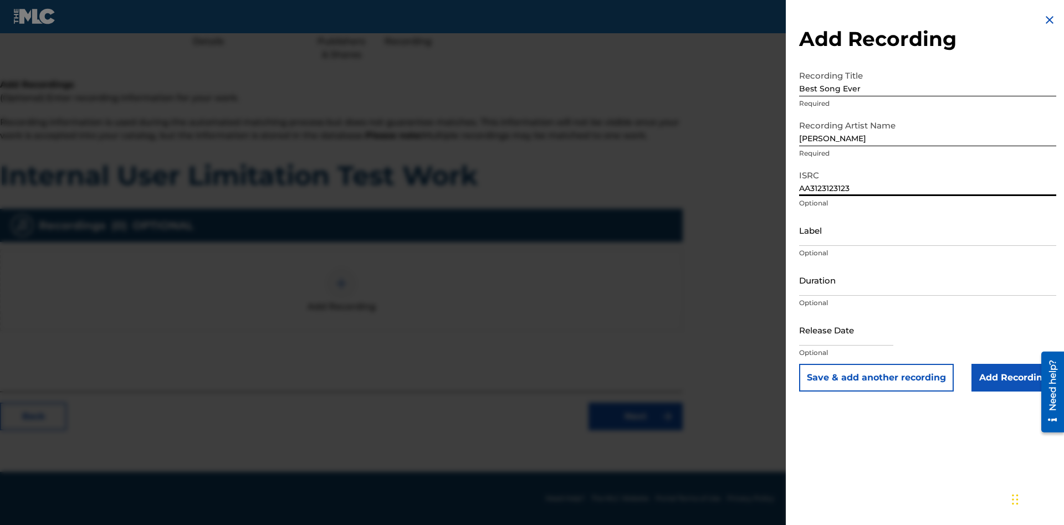
type input "AA3123123123"
click at [927, 230] on input "Label" at bounding box center [927, 230] width 257 height 32
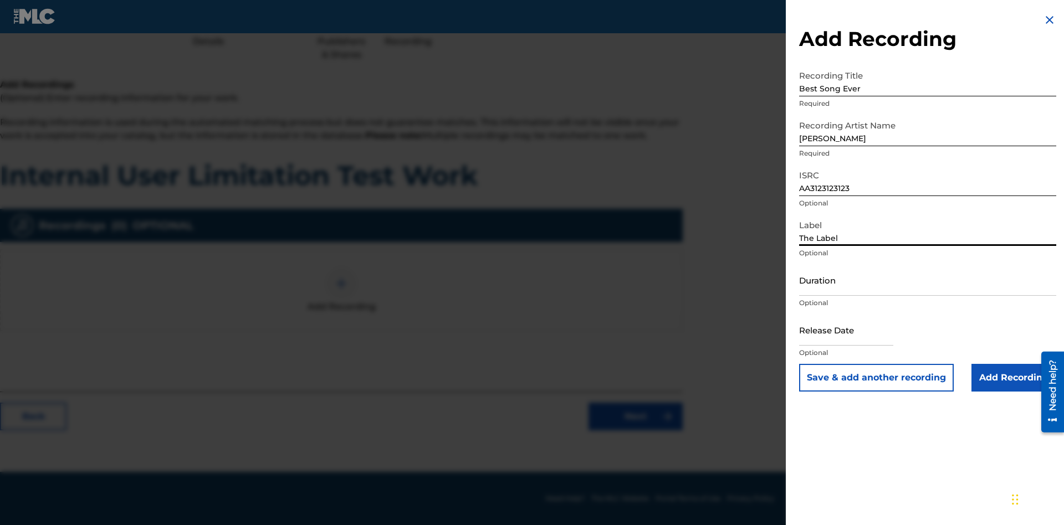
type input "The Label"
click at [927, 280] on input "Duration" at bounding box center [927, 280] width 257 height 32
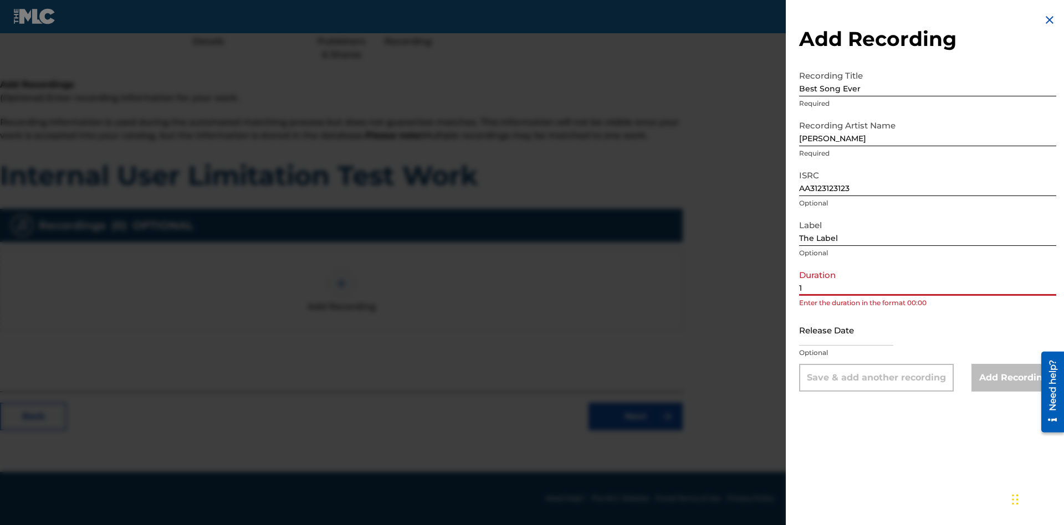
click at [927, 280] on input "1" at bounding box center [927, 280] width 257 height 32
type input "12:25"
click at [855, 331] on input "text" at bounding box center [846, 330] width 94 height 32
select select "7"
select select "2025"
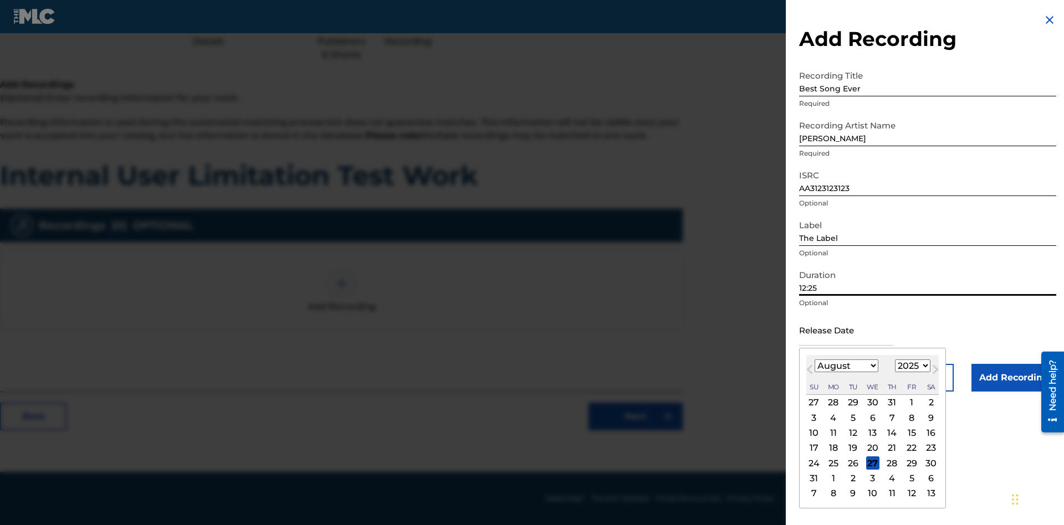
click at [845, 366] on select "January February March April May June July August September October November De…" at bounding box center [846, 365] width 64 height 13
select select "3"
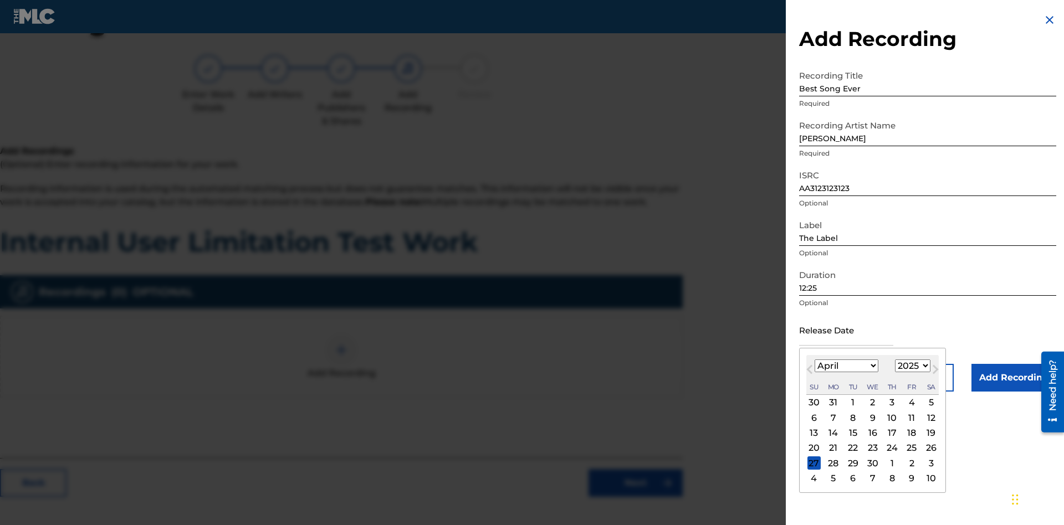
click at [911, 366] on select "1900 1901 1902 1903 1904 1905 1906 1907 1908 1909 1910 1911 1912 1913 1914 1915…" at bounding box center [912, 365] width 35 height 13
select select "2021"
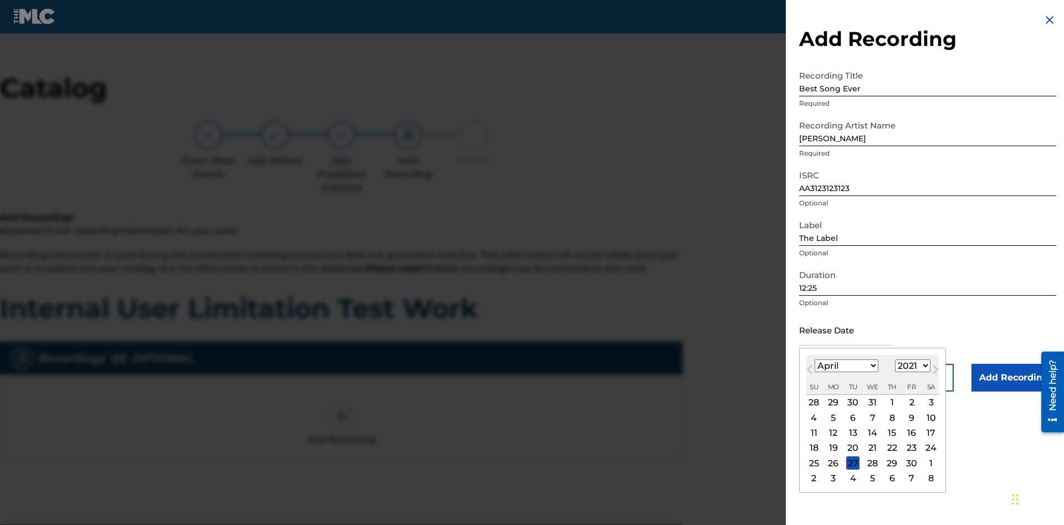
click at [911, 366] on select "1900 1901 1902 1903 1904 1905 1906 1907 1908 1909 1910 1911 1912 1913 1914 1915…" at bounding box center [912, 365] width 35 height 13
click at [890, 403] on div "1" at bounding box center [891, 402] width 13 height 13
type input "April 1 2021"
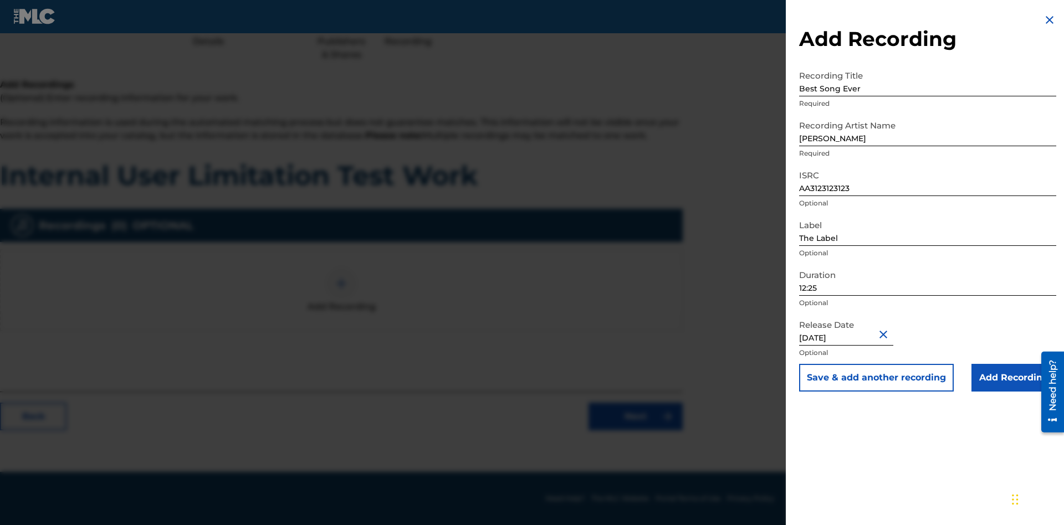
click at [1013, 378] on input "Add Recording" at bounding box center [1013, 378] width 85 height 28
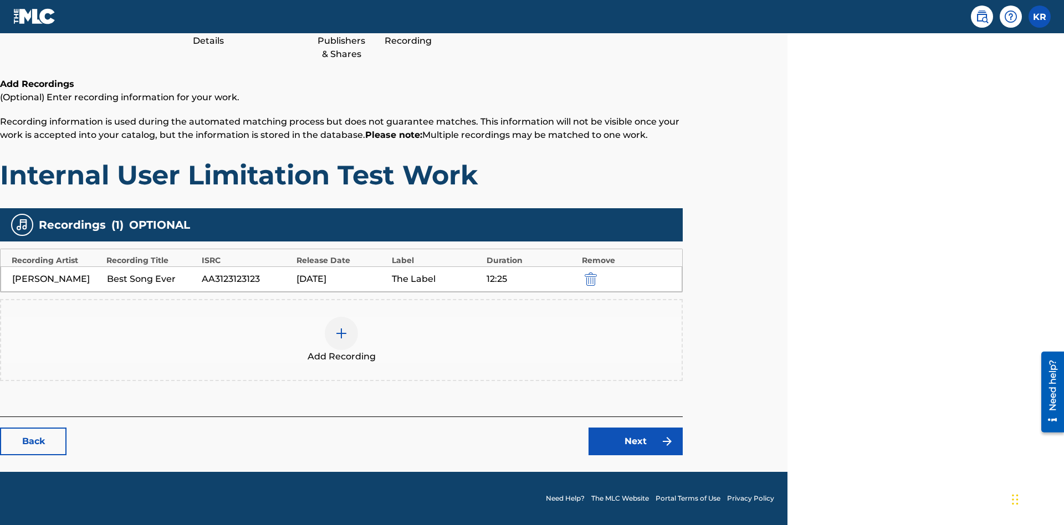
click at [635, 441] on link "Next" at bounding box center [635, 442] width 94 height 28
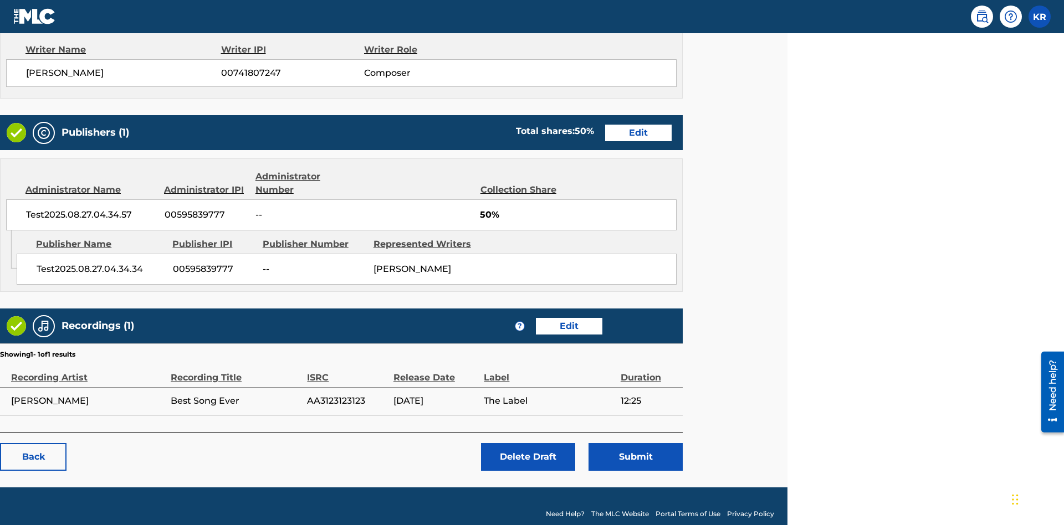
scroll to position [463, 276]
